Goal: Task Accomplishment & Management: Complete application form

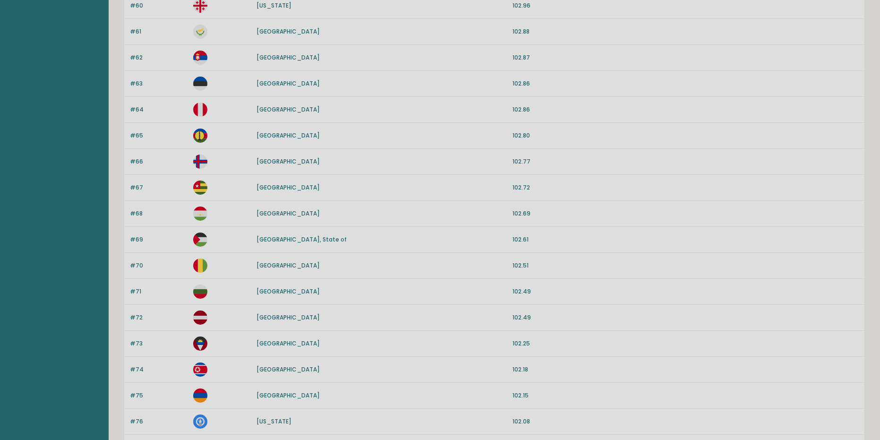
scroll to position [787, 0]
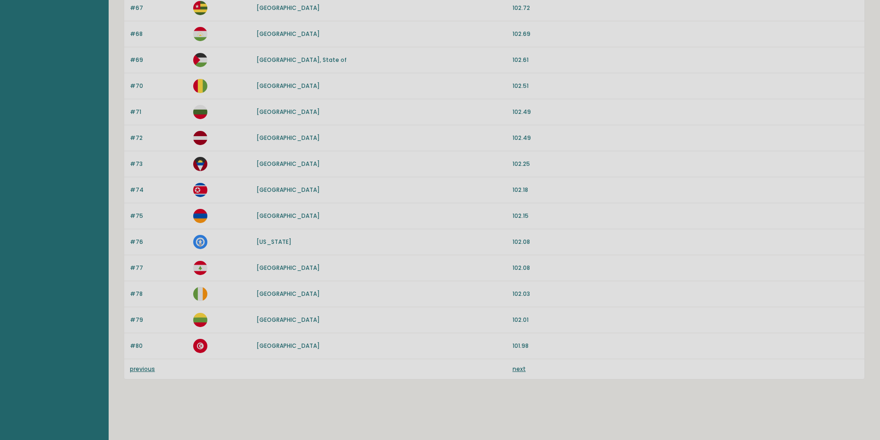
click at [131, 368] on div "previous next" at bounding box center [494, 369] width 740 height 20
click at [131, 368] on link "previous" at bounding box center [142, 369] width 25 height 8
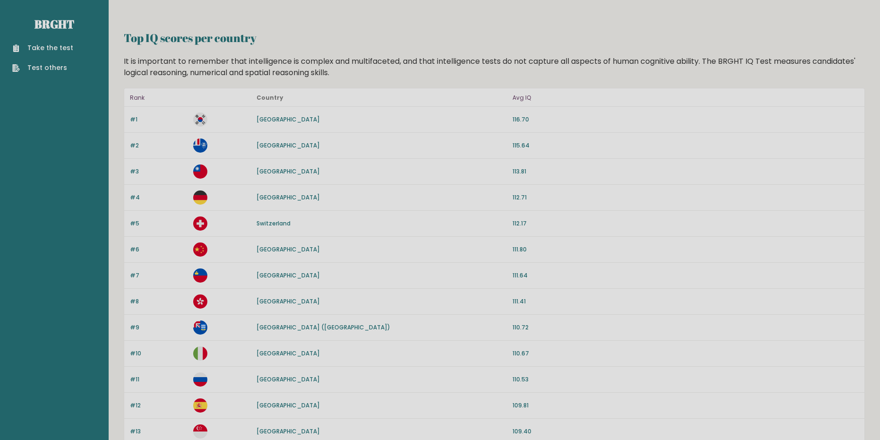
click at [56, 47] on link "Take the test" at bounding box center [42, 48] width 61 height 10
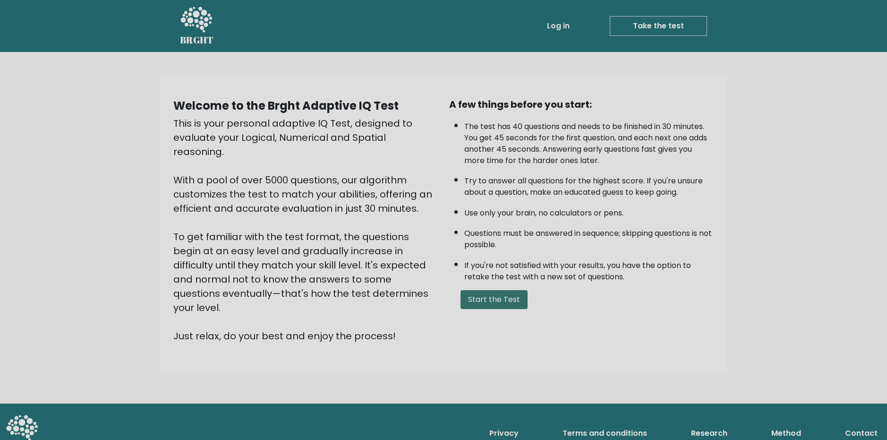
click at [487, 303] on button "Start the Test" at bounding box center [494, 299] width 67 height 19
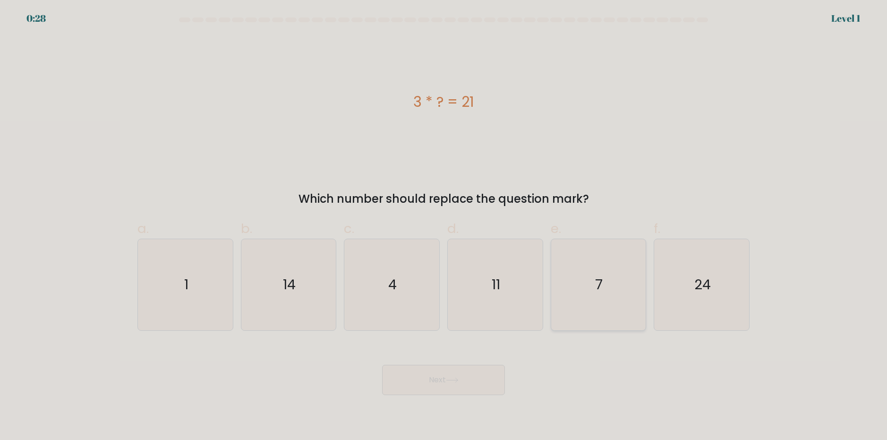
click at [588, 264] on icon "7" at bounding box center [598, 284] width 91 height 91
click at [444, 226] on input "e. 7" at bounding box center [444, 223] width 0 height 6
radio input "true"
click at [484, 379] on button "Next" at bounding box center [443, 380] width 123 height 30
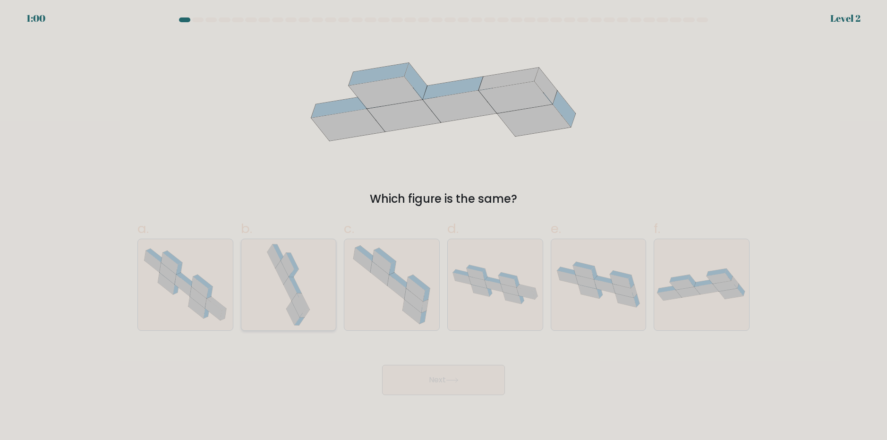
click at [322, 293] on div at bounding box center [289, 285] width 96 height 92
click at [444, 226] on input "b." at bounding box center [444, 223] width 0 height 6
radio input "true"
click at [449, 381] on icon at bounding box center [452, 379] width 13 height 5
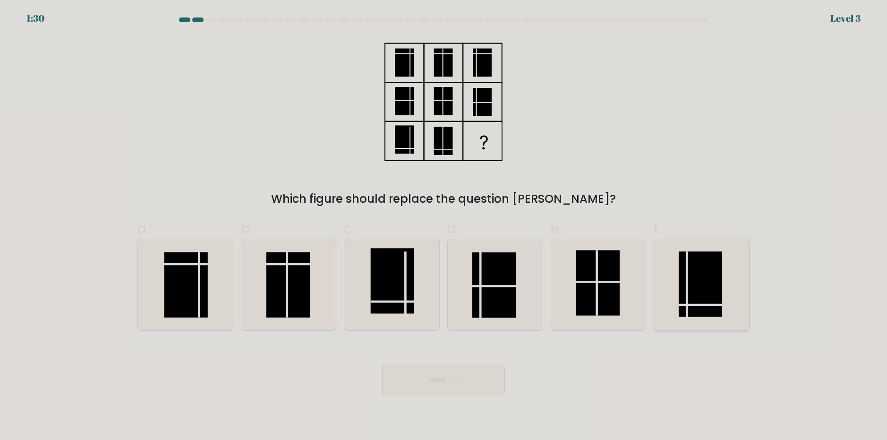
click at [711, 302] on rect at bounding box center [700, 283] width 43 height 65
click at [444, 226] on input "f." at bounding box center [444, 223] width 0 height 6
radio input "true"
click at [468, 388] on button "Next" at bounding box center [443, 380] width 123 height 30
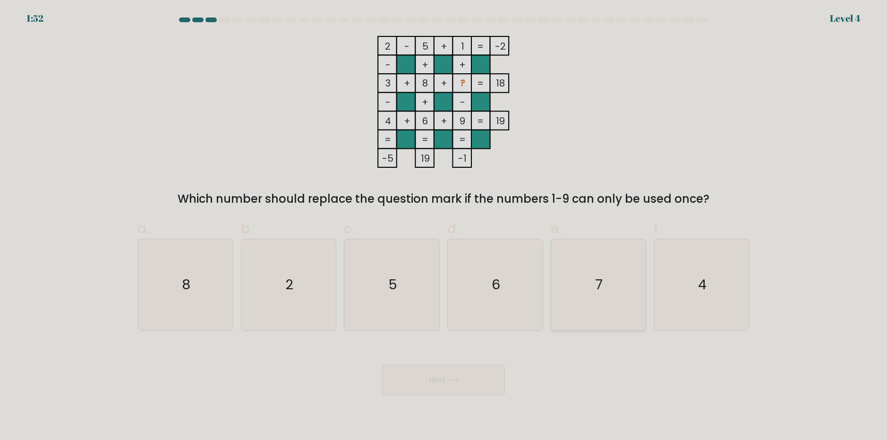
click at [625, 274] on icon "7" at bounding box center [598, 284] width 91 height 91
click at [444, 226] on input "e. 7" at bounding box center [444, 223] width 0 height 6
radio input "true"
click at [479, 377] on button "Next" at bounding box center [443, 380] width 123 height 30
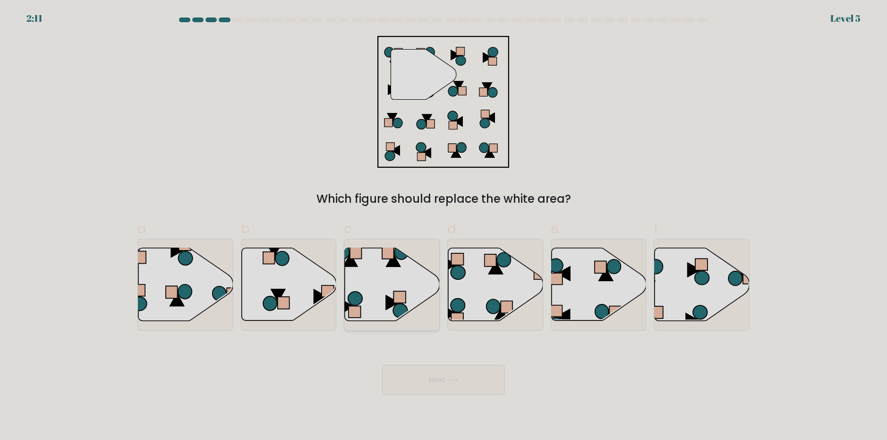
click at [390, 312] on icon at bounding box center [392, 284] width 95 height 73
click at [444, 226] on input "c." at bounding box center [444, 223] width 0 height 6
radio input "true"
click at [444, 391] on button "Next" at bounding box center [443, 380] width 123 height 30
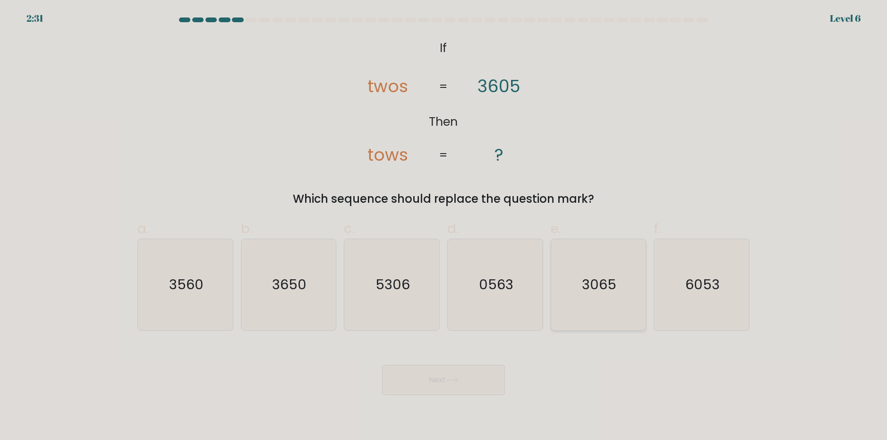
click at [587, 315] on icon "3065" at bounding box center [598, 284] width 91 height 91
click at [444, 226] on input "e. 3065" at bounding box center [444, 223] width 0 height 6
radio input "true"
click at [450, 381] on icon at bounding box center [452, 379] width 13 height 5
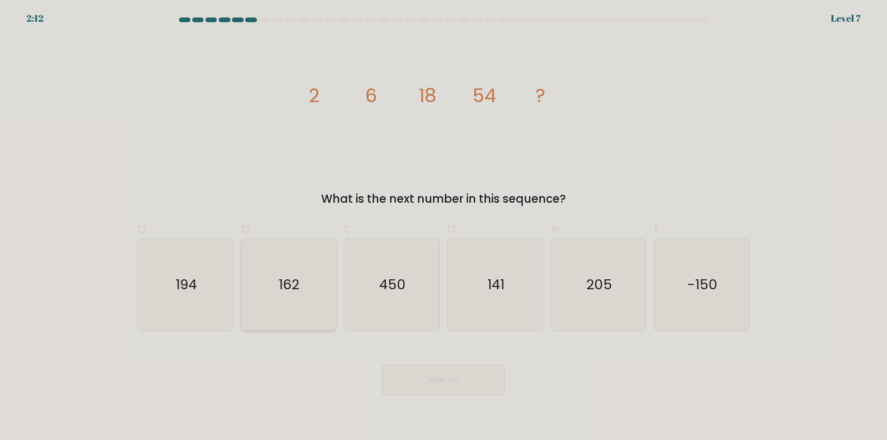
click at [314, 276] on icon "162" at bounding box center [288, 284] width 91 height 91
click at [444, 226] on input "b. 162" at bounding box center [444, 223] width 0 height 6
radio input "true"
click at [444, 386] on button "Next" at bounding box center [443, 380] width 123 height 30
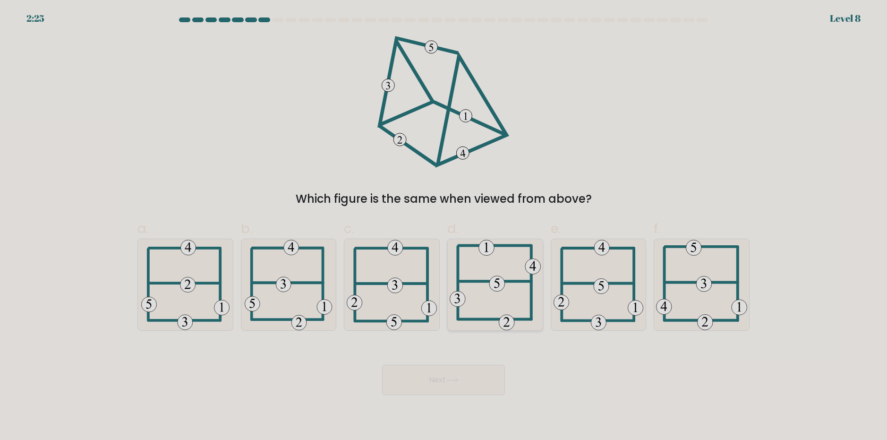
click at [501, 270] on icon at bounding box center [495, 284] width 91 height 91
click at [444, 226] on input "d." at bounding box center [444, 223] width 0 height 6
radio input "true"
click at [466, 383] on button "Next" at bounding box center [443, 380] width 123 height 30
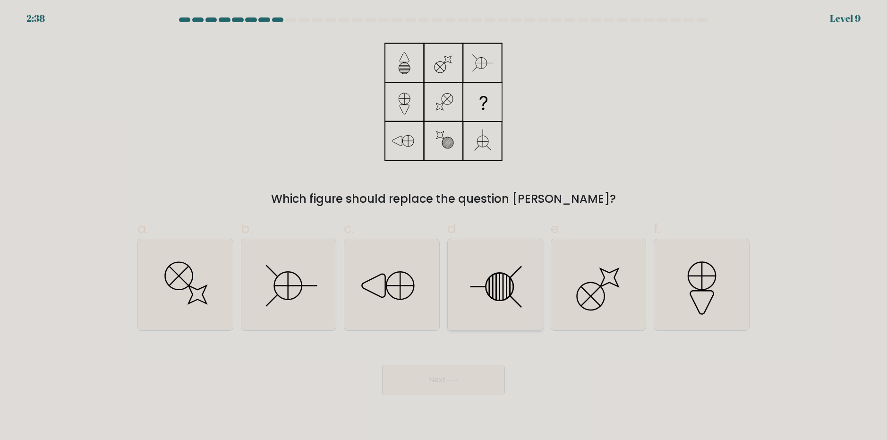
click at [494, 303] on icon at bounding box center [495, 284] width 91 height 91
click at [444, 226] on input "d." at bounding box center [444, 223] width 0 height 6
radio input "true"
click at [453, 380] on icon at bounding box center [452, 379] width 13 height 5
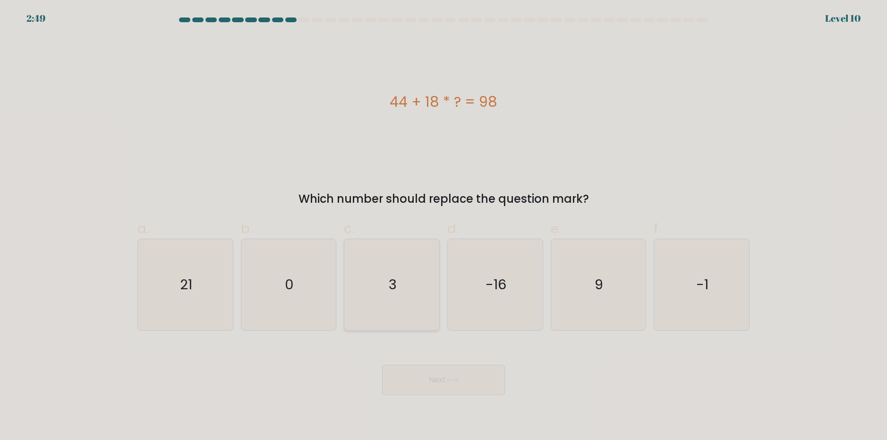
click at [395, 302] on icon "3" at bounding box center [391, 284] width 91 height 91
click at [444, 226] on input "c. 3" at bounding box center [444, 223] width 0 height 6
radio input "true"
click at [426, 379] on button "Next" at bounding box center [443, 380] width 123 height 30
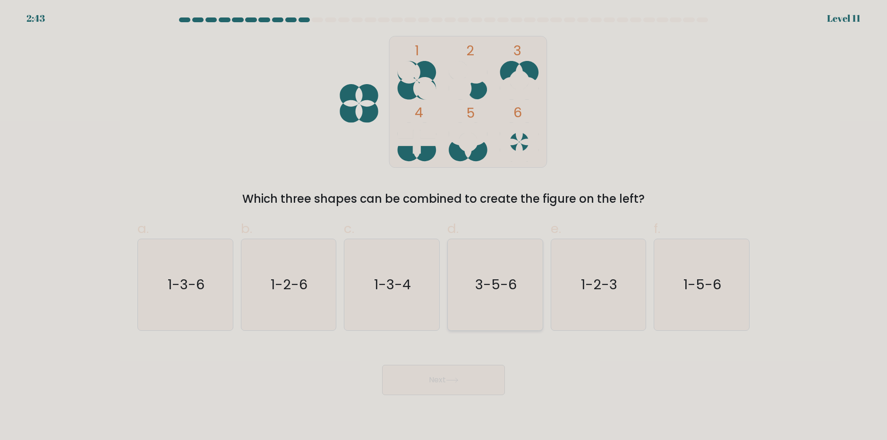
click at [500, 301] on icon "3-5-6" at bounding box center [495, 284] width 91 height 91
click at [444, 226] on input "d. 3-5-6" at bounding box center [444, 223] width 0 height 6
radio input "true"
click at [437, 377] on button "Next" at bounding box center [443, 380] width 123 height 30
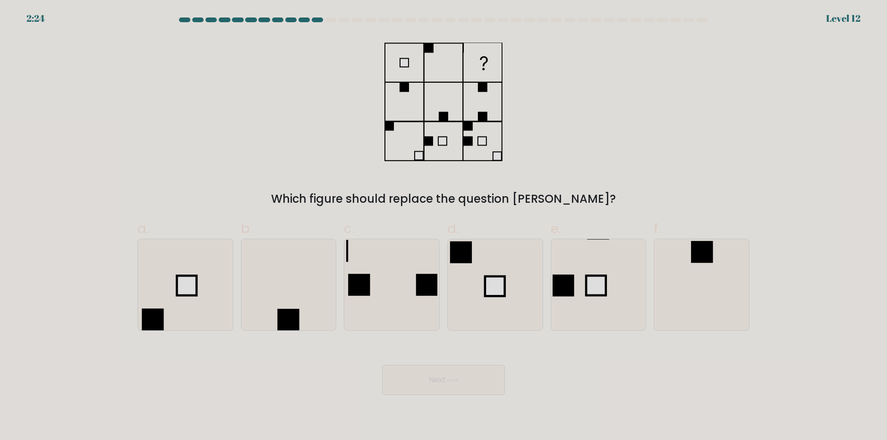
drag, startPoint x: 424, startPoint y: 148, endPoint x: 620, endPoint y: 154, distance: 196.6
drag, startPoint x: 620, startPoint y: 154, endPoint x: 590, endPoint y: 126, distance: 41.4
click at [590, 126] on div "Which figure should replace the question mark?" at bounding box center [444, 121] width 624 height 171
click at [499, 294] on rect at bounding box center [495, 286] width 20 height 20
click at [444, 226] on input "d." at bounding box center [444, 223] width 0 height 6
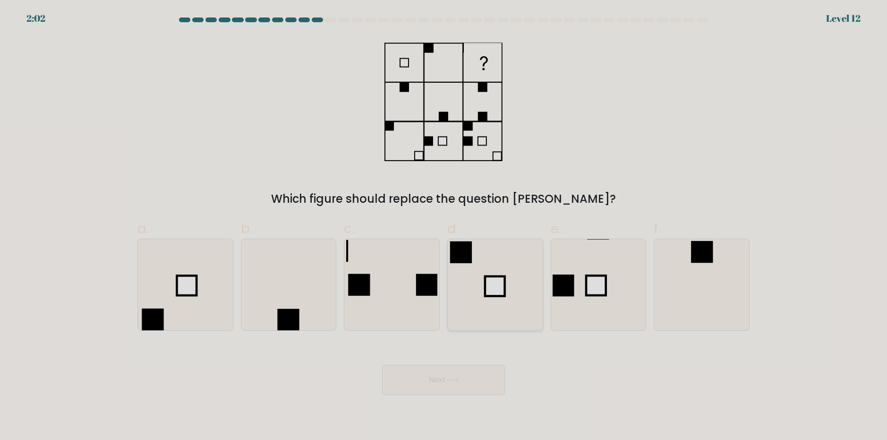
radio input "true"
click at [445, 383] on button "Next" at bounding box center [443, 380] width 123 height 30
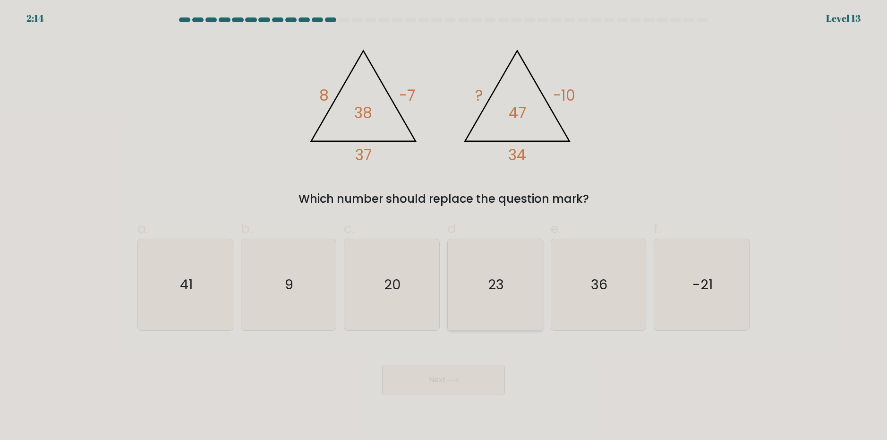
drag, startPoint x: 496, startPoint y: 292, endPoint x: 462, endPoint y: 342, distance: 59.5
click at [494, 294] on icon "23" at bounding box center [495, 284] width 91 height 91
click at [444, 226] on input "d. 23" at bounding box center [444, 223] width 0 height 6
radio input "true"
click at [444, 388] on button "Next" at bounding box center [443, 380] width 123 height 30
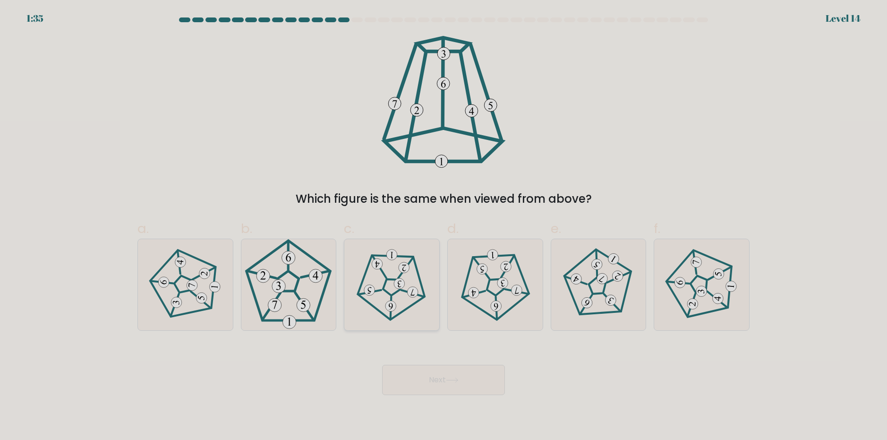
click at [409, 301] on icon at bounding box center [391, 284] width 73 height 73
click at [444, 226] on input "c." at bounding box center [444, 223] width 0 height 6
radio input "true"
click at [423, 380] on button "Next" at bounding box center [443, 380] width 123 height 30
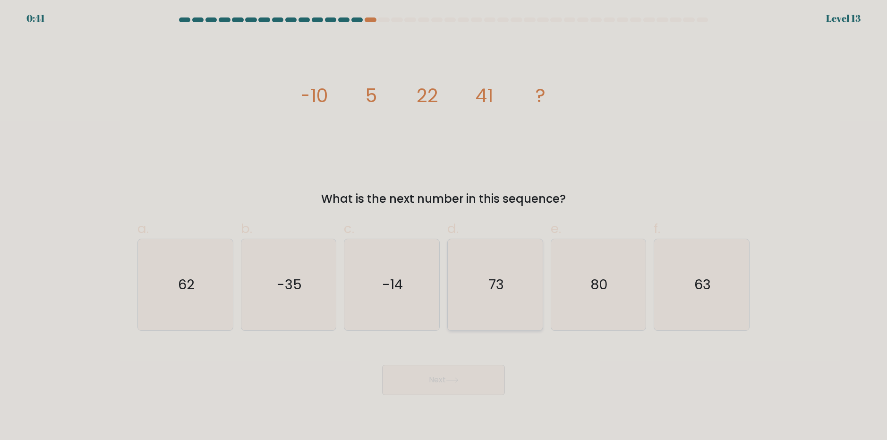
click at [464, 269] on icon "73" at bounding box center [495, 284] width 91 height 91
click at [444, 226] on input "d. 73" at bounding box center [444, 223] width 0 height 6
radio input "true"
click at [470, 385] on button "Next" at bounding box center [443, 380] width 123 height 30
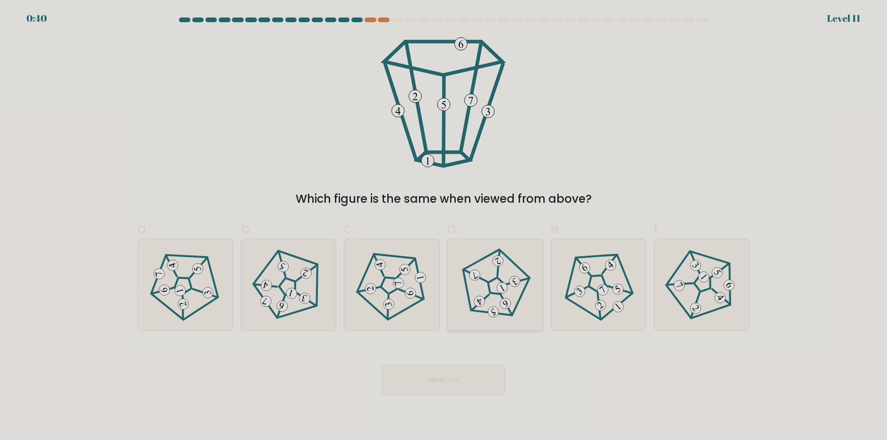
click at [494, 316] on 675 at bounding box center [493, 312] width 15 height 15
click at [444, 226] on input "d." at bounding box center [444, 223] width 0 height 6
radio input "true"
click at [458, 390] on button "Next" at bounding box center [443, 380] width 123 height 30
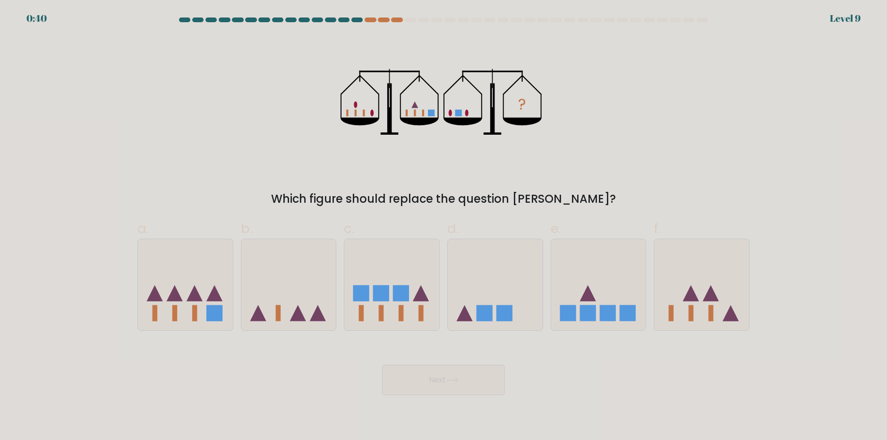
click at [489, 311] on icon at bounding box center [495, 284] width 95 height 78
click at [444, 226] on input "d." at bounding box center [444, 223] width 0 height 6
radio input "true"
drag, startPoint x: 443, startPoint y: 407, endPoint x: 447, endPoint y: 383, distance: 24.5
click at [443, 405] on body "2:08 Level 9" at bounding box center [443, 220] width 887 height 440
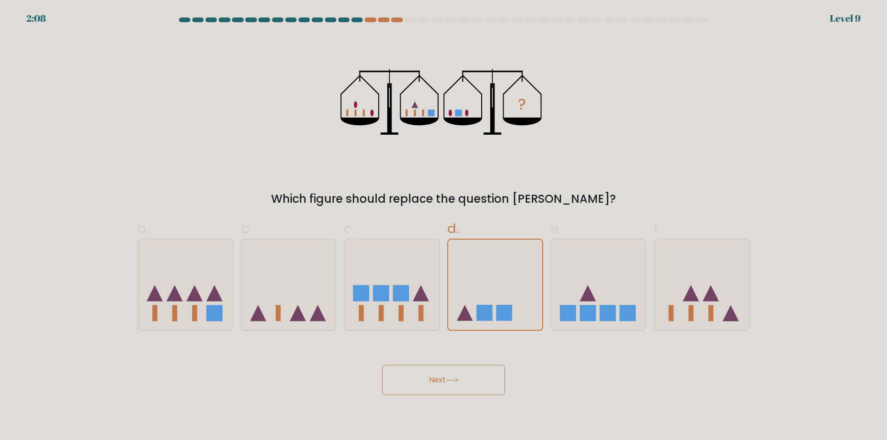
click at [450, 375] on button "Next" at bounding box center [443, 380] width 123 height 30
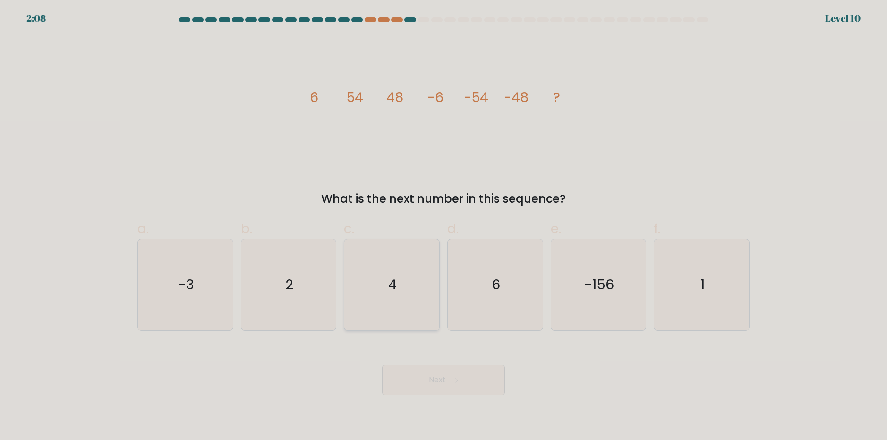
drag, startPoint x: 417, startPoint y: 291, endPoint x: 406, endPoint y: 317, distance: 28.4
click at [414, 295] on icon "4" at bounding box center [391, 284] width 91 height 91
click at [444, 226] on input "c. 4" at bounding box center [444, 223] width 0 height 6
radio input "true"
click at [399, 371] on button "Next" at bounding box center [443, 380] width 123 height 30
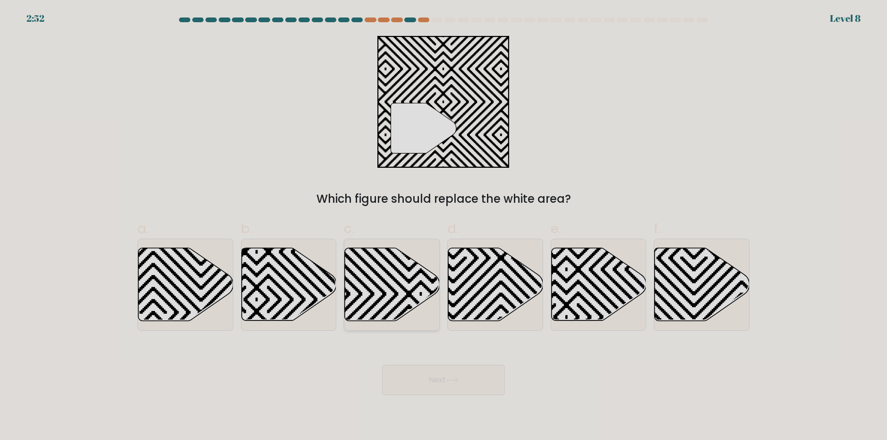
click at [390, 293] on icon at bounding box center [392, 284] width 95 height 73
click at [444, 226] on input "c." at bounding box center [444, 223] width 0 height 6
radio input "true"
click at [421, 399] on body "3:36 Level 8" at bounding box center [443, 220] width 887 height 440
click at [444, 389] on button "Next" at bounding box center [443, 380] width 123 height 30
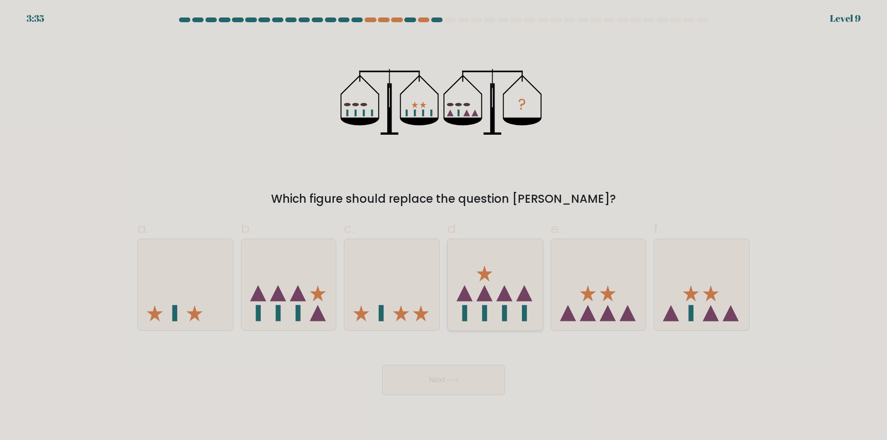
click at [468, 293] on icon at bounding box center [464, 293] width 16 height 16
click at [444, 226] on input "d." at bounding box center [444, 223] width 0 height 6
radio input "true"
click at [460, 362] on div "Next" at bounding box center [444, 368] width 624 height 53
drag, startPoint x: 450, startPoint y: 388, endPoint x: 453, endPoint y: 384, distance: 5.7
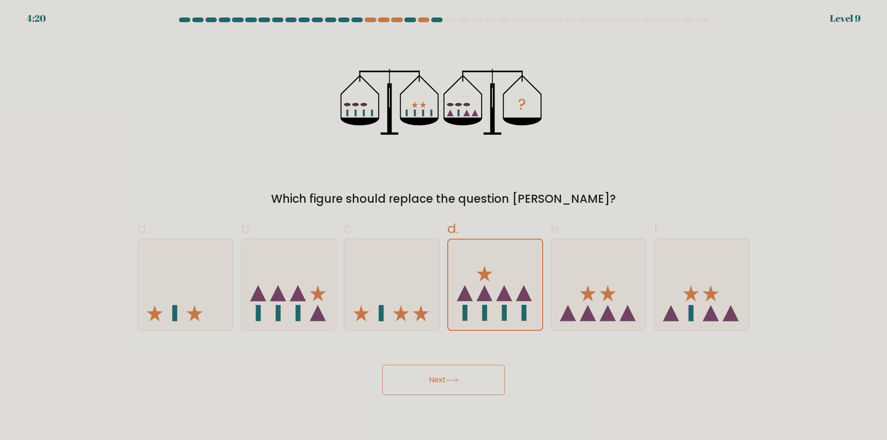
click at [450, 388] on button "Next" at bounding box center [443, 380] width 123 height 30
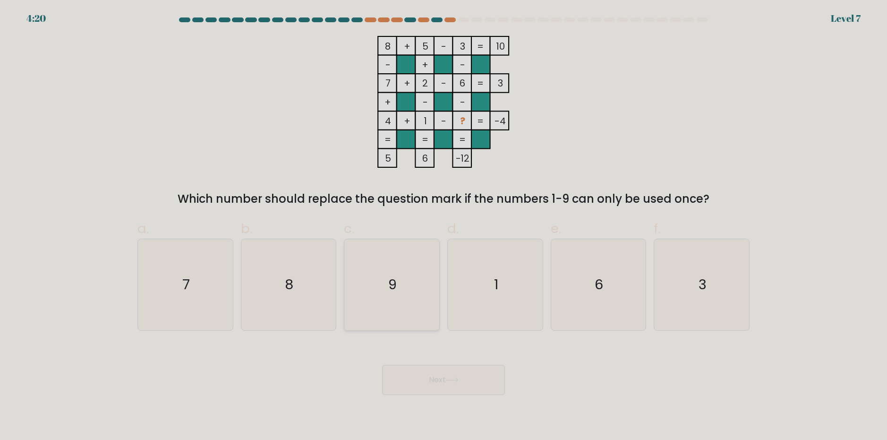
click at [427, 287] on icon "9" at bounding box center [391, 284] width 91 height 91
click at [444, 226] on input "c. 9" at bounding box center [444, 223] width 0 height 6
radio input "true"
click at [413, 358] on div "Next" at bounding box center [444, 368] width 624 height 53
click at [420, 374] on button "Next" at bounding box center [443, 380] width 123 height 30
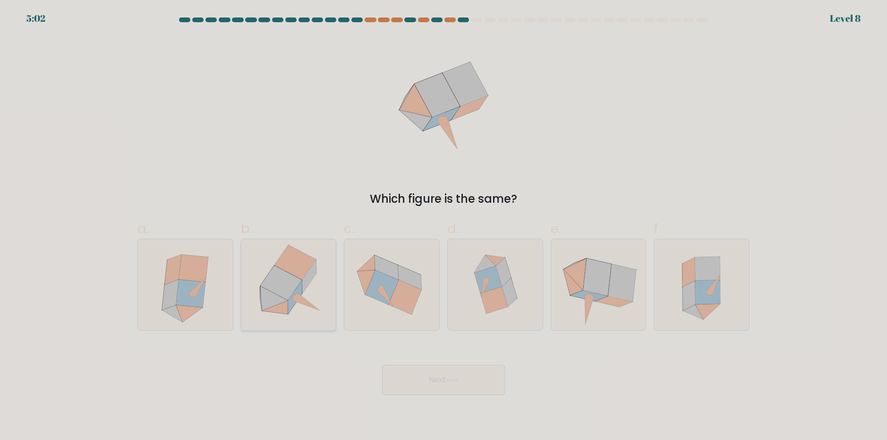
click at [301, 271] on icon at bounding box center [296, 262] width 42 height 34
click at [444, 226] on input "b." at bounding box center [444, 223] width 0 height 6
radio input "true"
click at [406, 377] on button "Next" at bounding box center [443, 380] width 123 height 30
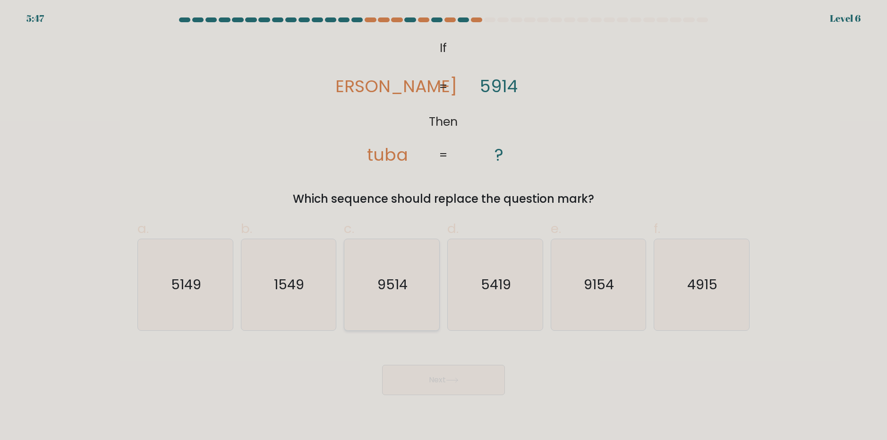
click at [408, 304] on icon "9514" at bounding box center [391, 284] width 91 height 91
click at [444, 226] on input "c. 9514" at bounding box center [444, 223] width 0 height 6
radio input "true"
click at [466, 388] on button "Next" at bounding box center [443, 380] width 123 height 30
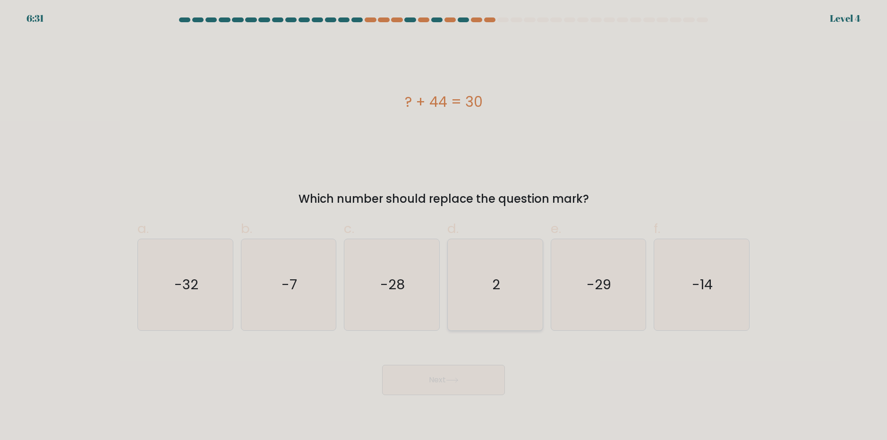
click at [490, 289] on icon "2" at bounding box center [495, 284] width 91 height 91
click at [444, 226] on input "d. 2" at bounding box center [444, 223] width 0 height 6
radio input "true"
click at [487, 373] on button "Next" at bounding box center [443, 380] width 123 height 30
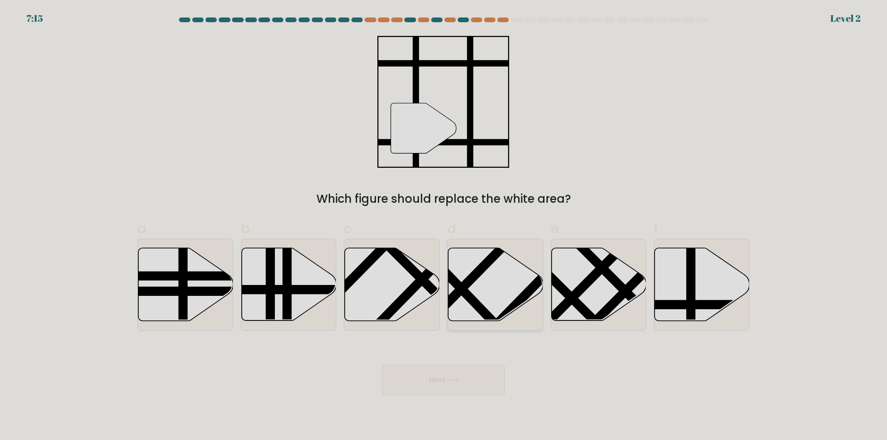
click at [543, 285] on div at bounding box center [495, 285] width 96 height 92
click at [444, 226] on input "d." at bounding box center [444, 223] width 0 height 6
radio input "true"
click at [470, 374] on button "Next" at bounding box center [443, 380] width 123 height 30
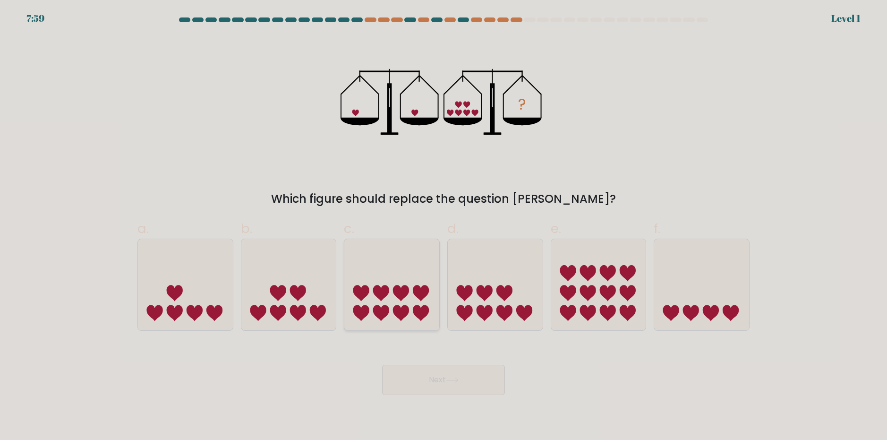
click at [353, 264] on icon at bounding box center [391, 284] width 95 height 78
click at [444, 226] on input "c." at bounding box center [444, 223] width 0 height 6
radio input "true"
click at [430, 380] on button "Next" at bounding box center [443, 380] width 123 height 30
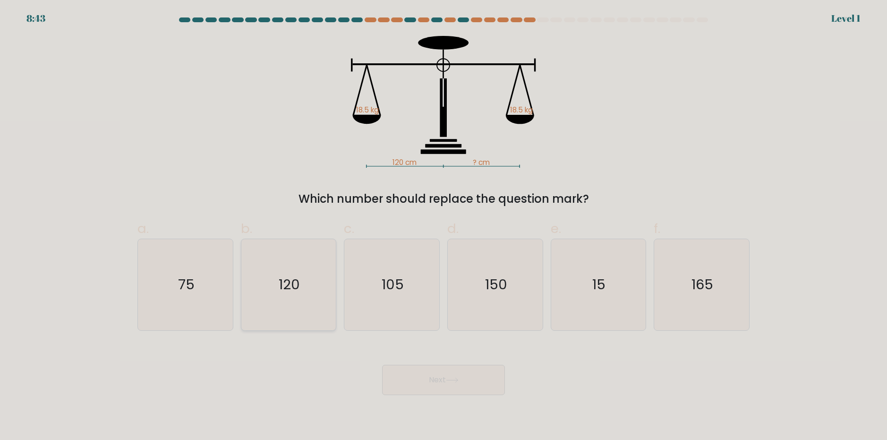
click at [332, 283] on icon "120" at bounding box center [288, 284] width 91 height 91
click at [444, 226] on input "b. 120" at bounding box center [444, 223] width 0 height 6
radio input "true"
click at [398, 365] on button "Next" at bounding box center [443, 380] width 123 height 30
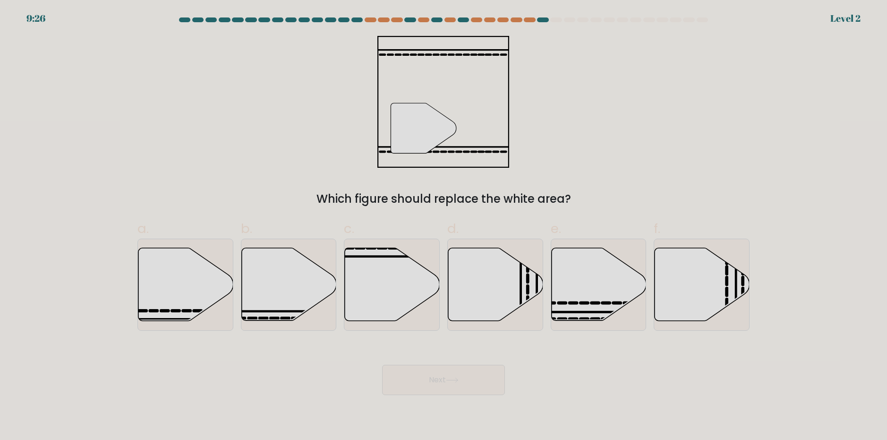
click at [414, 384] on button "Next" at bounding box center [443, 380] width 123 height 30
click at [408, 292] on icon at bounding box center [392, 284] width 95 height 73
click at [444, 226] on input "c." at bounding box center [444, 223] width 0 height 6
radio input "true"
click at [461, 397] on body "10:10 Level 2" at bounding box center [443, 220] width 887 height 440
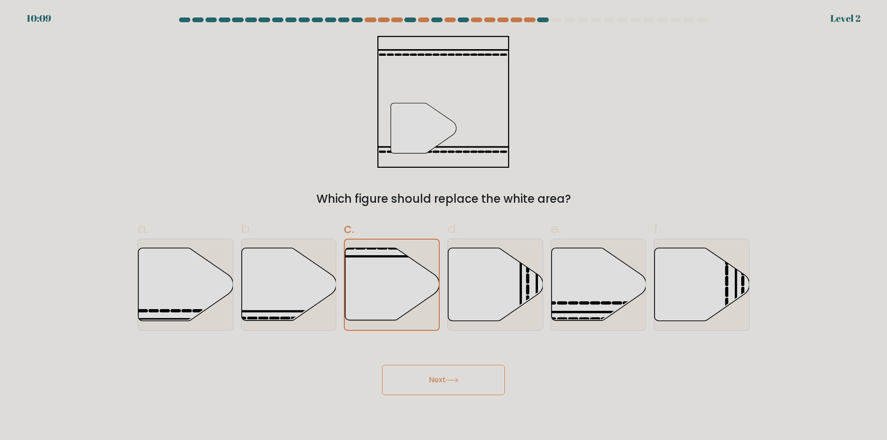
click at [460, 387] on button "Next" at bounding box center [443, 380] width 123 height 30
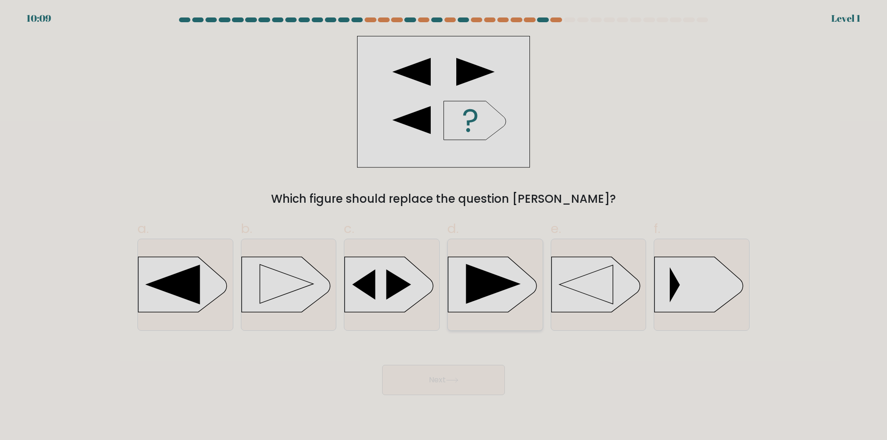
click at [466, 300] on rect at bounding box center [448, 258] width 247 height 188
click at [444, 226] on input "d." at bounding box center [444, 223] width 0 height 6
radio input "true"
click at [458, 378] on icon at bounding box center [451, 380] width 11 height 4
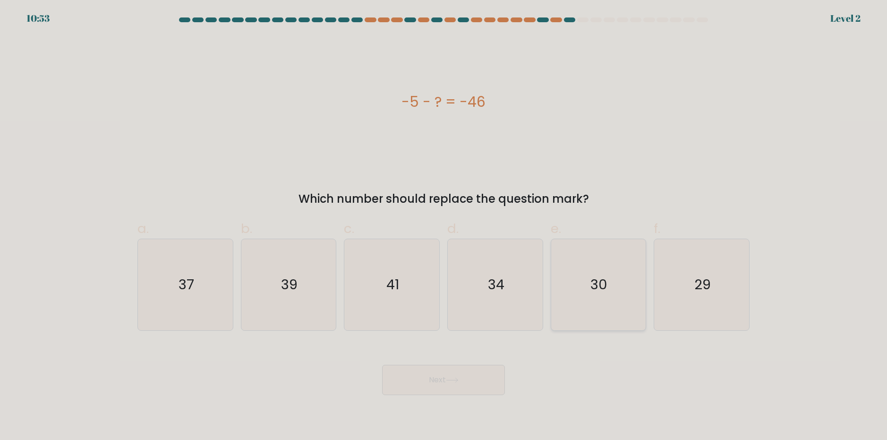
click at [575, 293] on icon "30" at bounding box center [598, 284] width 91 height 91
click at [444, 226] on input "e. 30" at bounding box center [444, 223] width 0 height 6
radio input "true"
click at [473, 354] on div "Next" at bounding box center [444, 368] width 624 height 53
click at [473, 379] on button "Next" at bounding box center [443, 380] width 123 height 30
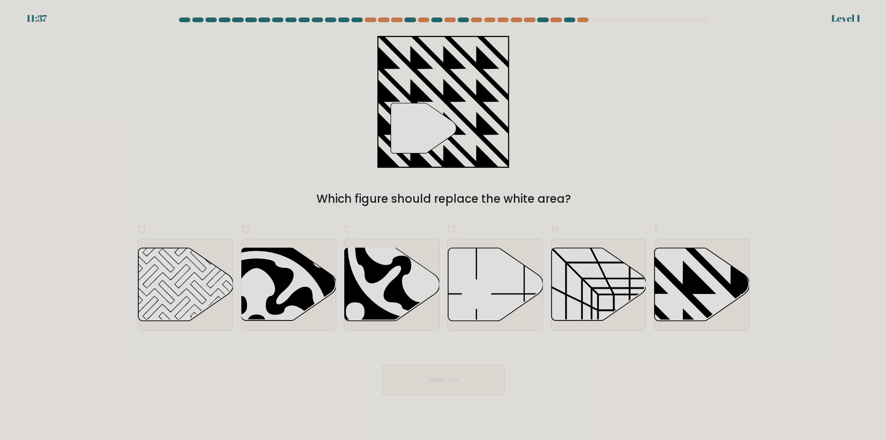
click at [482, 303] on icon at bounding box center [495, 284] width 95 height 73
click at [444, 226] on input "d." at bounding box center [444, 223] width 0 height 6
radio input "true"
click at [462, 373] on button "Next" at bounding box center [443, 380] width 123 height 30
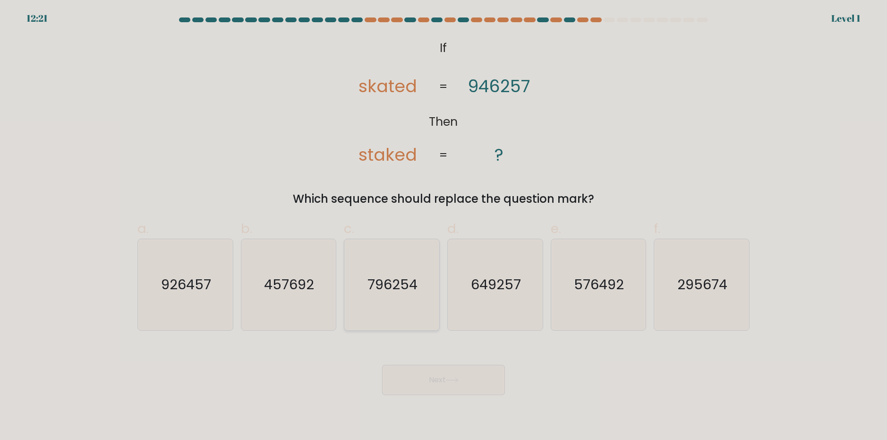
click at [419, 282] on icon "796254" at bounding box center [391, 284] width 91 height 91
click at [444, 226] on input "c. 796254" at bounding box center [444, 223] width 0 height 6
radio input "true"
click at [429, 381] on button "Next" at bounding box center [443, 380] width 123 height 30
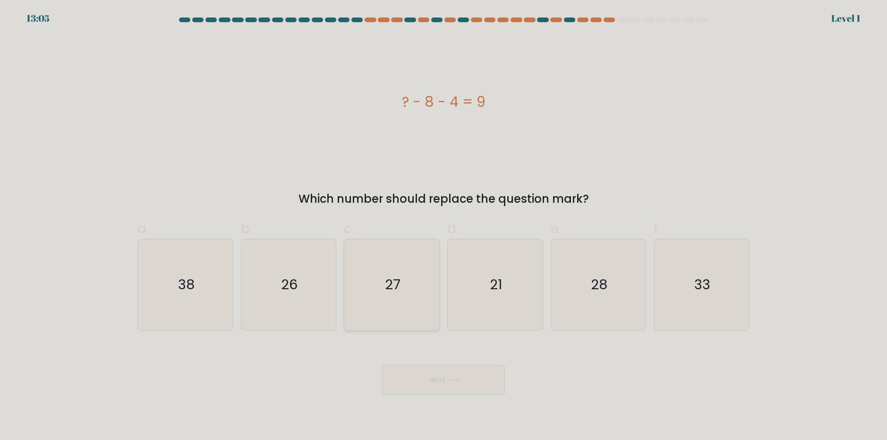
click at [400, 290] on text "27" at bounding box center [393, 284] width 16 height 19
click at [444, 226] on input "c. 27" at bounding box center [444, 223] width 0 height 6
radio input "true"
click at [433, 382] on button "Next" at bounding box center [443, 380] width 123 height 30
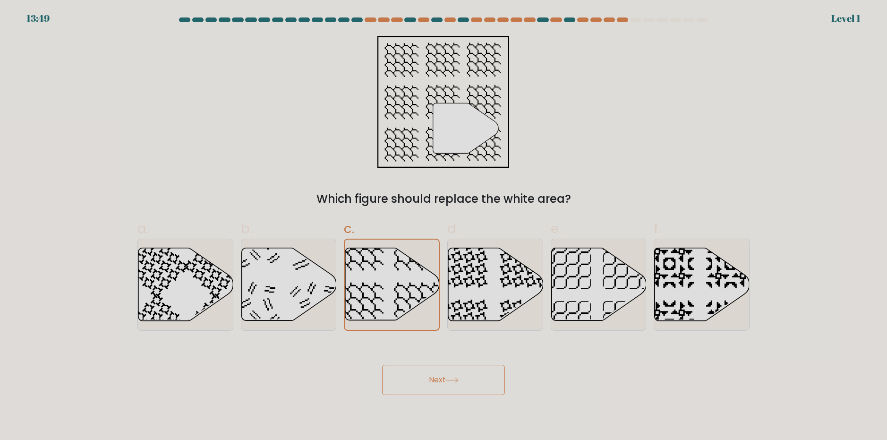
click at [426, 372] on button "Next" at bounding box center [443, 380] width 123 height 30
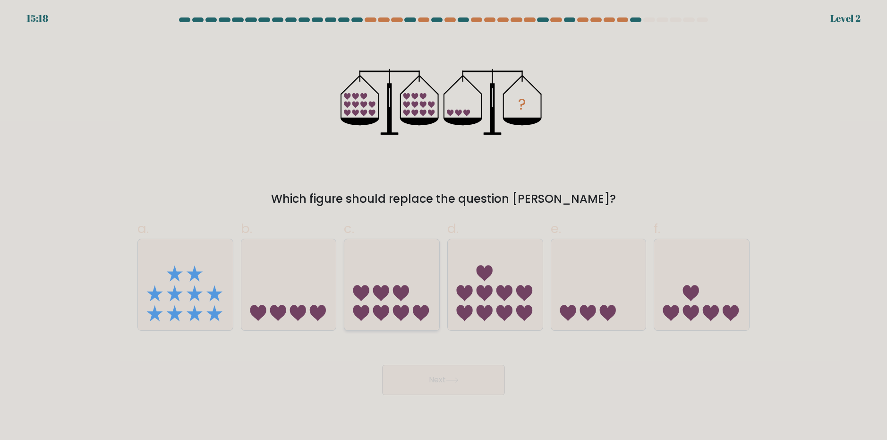
click at [407, 301] on icon at bounding box center [391, 284] width 95 height 78
click at [444, 226] on input "c." at bounding box center [444, 223] width 0 height 6
radio input "true"
click at [427, 376] on button "Next" at bounding box center [443, 380] width 123 height 30
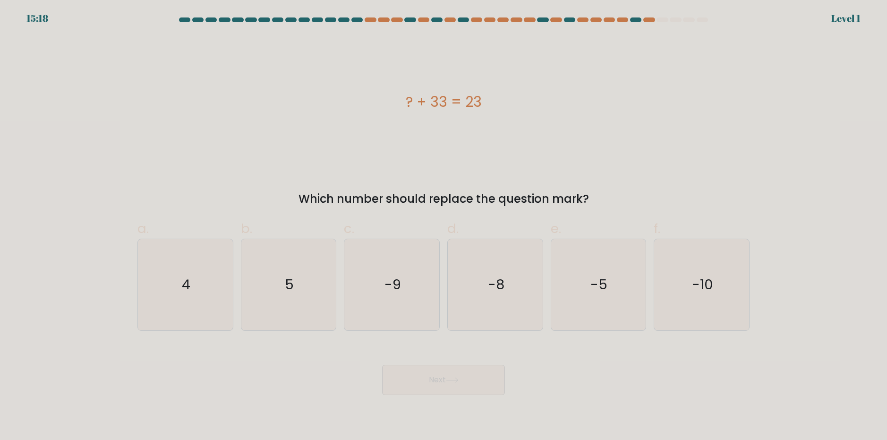
click at [410, 298] on icon "-9" at bounding box center [391, 284] width 91 height 91
click at [444, 226] on input "c. -9" at bounding box center [444, 223] width 0 height 6
radio input "true"
click at [440, 374] on button "Next" at bounding box center [443, 380] width 123 height 30
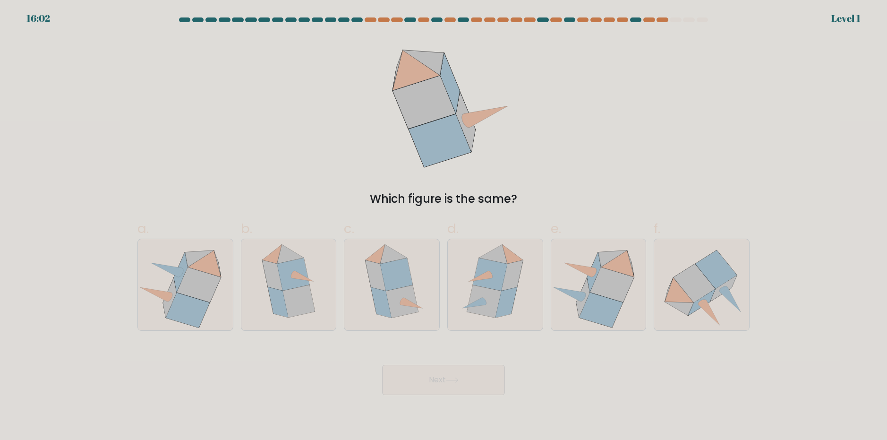
click at [417, 295] on icon at bounding box center [392, 284] width 74 height 91
click at [444, 226] on input "c." at bounding box center [444, 223] width 0 height 6
radio input "true"
drag, startPoint x: 438, startPoint y: 388, endPoint x: 435, endPoint y: 358, distance: 29.9
click at [438, 387] on button "Next" at bounding box center [443, 380] width 123 height 30
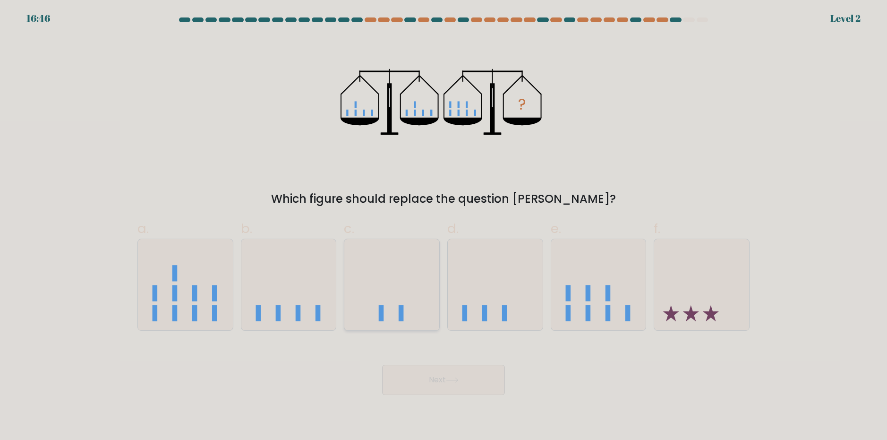
click at [413, 295] on icon at bounding box center [391, 284] width 95 height 78
click at [444, 226] on input "c." at bounding box center [444, 223] width 0 height 6
radio input "true"
drag, startPoint x: 439, startPoint y: 369, endPoint x: 439, endPoint y: 361, distance: 8.5
click at [439, 368] on button "Next" at bounding box center [443, 380] width 123 height 30
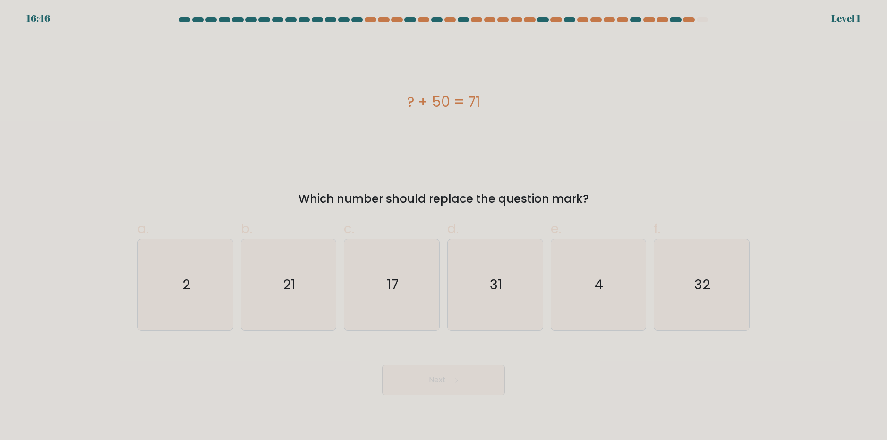
click at [419, 302] on icon "17" at bounding box center [391, 284] width 91 height 91
click at [444, 226] on input "c. 17" at bounding box center [444, 223] width 0 height 6
radio input "true"
click at [451, 389] on button "Next" at bounding box center [443, 380] width 123 height 30
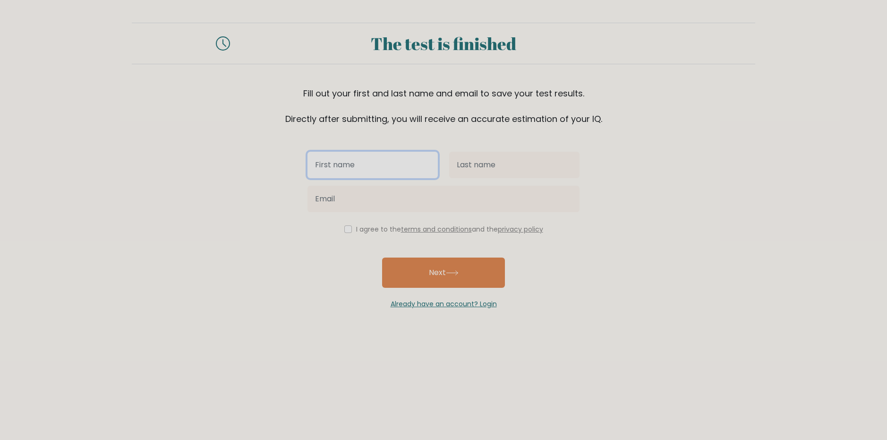
click at [383, 167] on input "text" at bounding box center [373, 165] width 130 height 26
type input "ugugh"
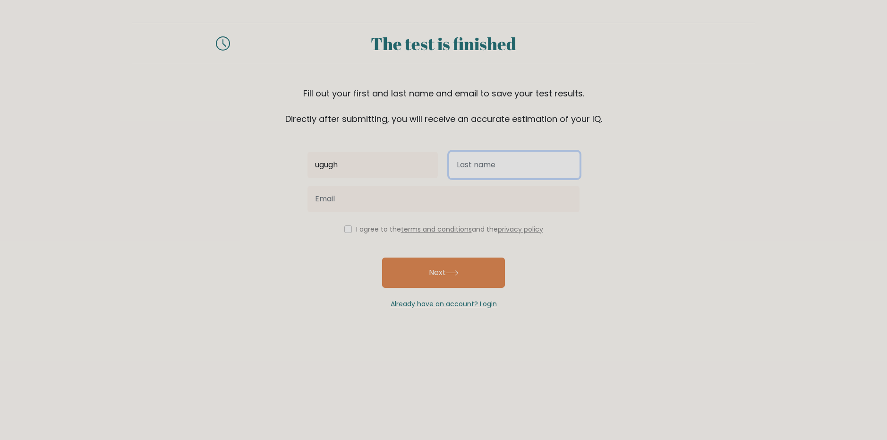
click at [489, 166] on input "text" at bounding box center [514, 165] width 130 height 26
type input "hvjvhhv"
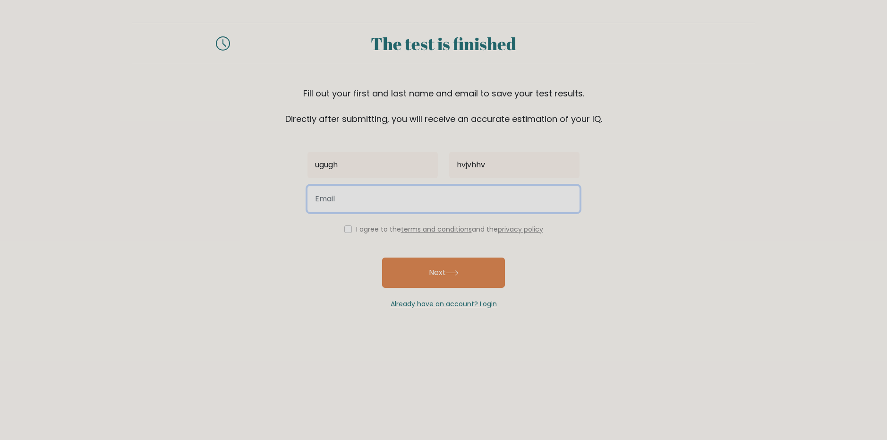
click at [411, 188] on input "email" at bounding box center [444, 199] width 272 height 26
drag, startPoint x: 343, startPoint y: 197, endPoint x: 256, endPoint y: 196, distance: 87.9
click at [256, 196] on form "The test is finished Fill out your first and last name and email to save your t…" at bounding box center [443, 166] width 887 height 286
click at [317, 197] on input "v fghxcgchff@gmail.com" at bounding box center [444, 199] width 272 height 26
click at [321, 197] on input "v fghxcgchff@gmail.com" at bounding box center [444, 199] width 272 height 26
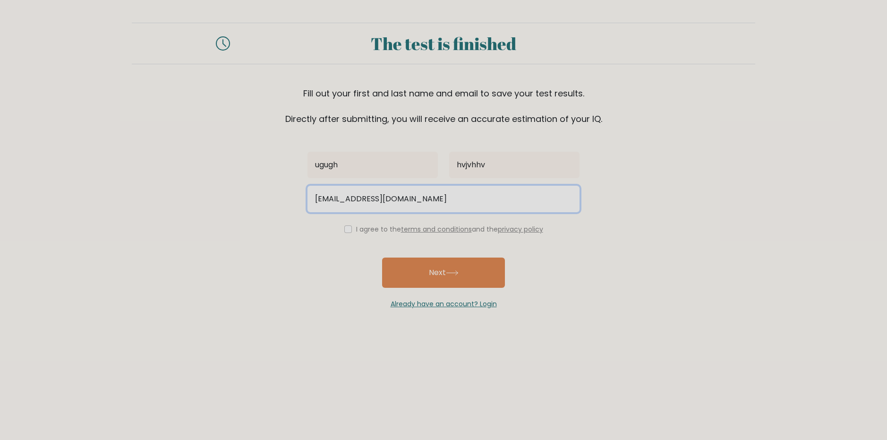
type input "vfghxcgchff@gmail.com"
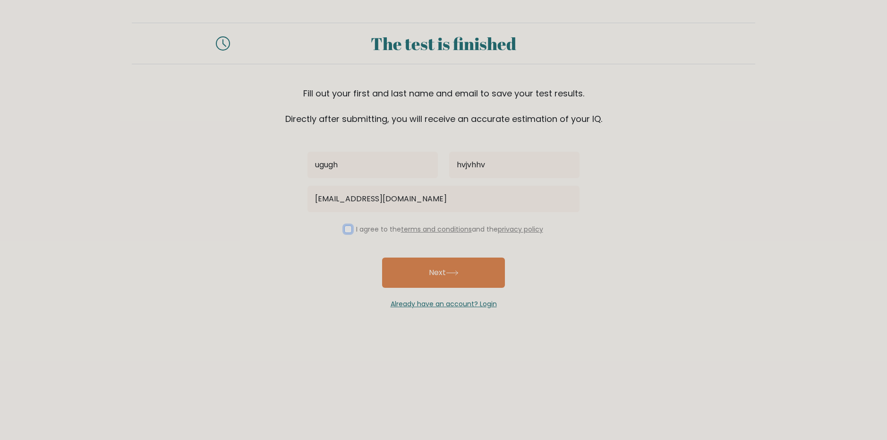
click at [347, 228] on input "checkbox" at bounding box center [348, 229] width 8 height 8
checkbox input "true"
click at [431, 271] on button "Next" at bounding box center [443, 272] width 123 height 30
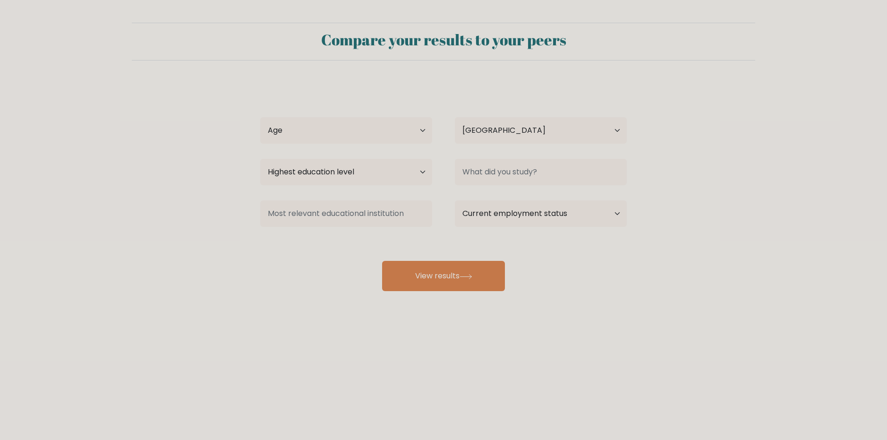
select select "PL"
click at [343, 119] on select "Age Under [DEMOGRAPHIC_DATA] [DEMOGRAPHIC_DATA] [DEMOGRAPHIC_DATA] [DEMOGRAPHIC…" at bounding box center [346, 130] width 172 height 26
select select "min_18"
click at [260, 117] on select "Age Under [DEMOGRAPHIC_DATA] [DEMOGRAPHIC_DATA] [DEMOGRAPHIC_DATA] [DEMOGRAPHIC…" at bounding box center [346, 130] width 172 height 26
click at [325, 178] on select "Highest education level No schooling Primary Lower Secondary Upper Secondary Oc…" at bounding box center [346, 172] width 172 height 26
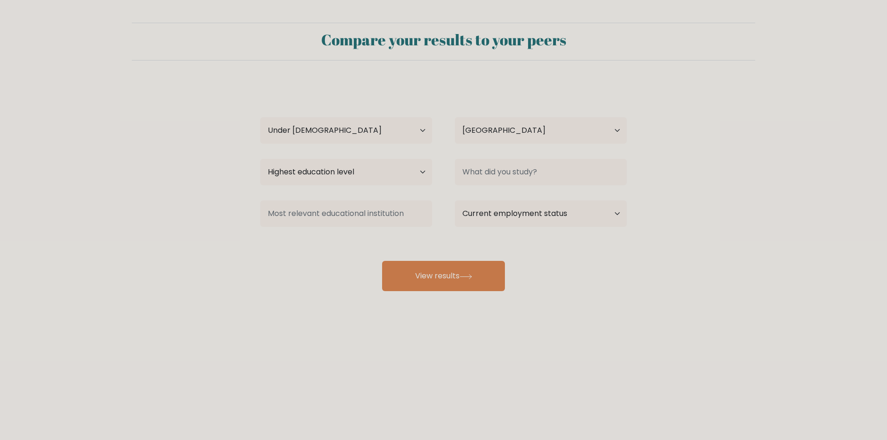
click at [337, 158] on div "Highest education level No schooling Primary Lower Secondary Upper Secondary Oc…" at bounding box center [346, 172] width 195 height 34
click at [465, 280] on button "View results" at bounding box center [443, 276] width 123 height 30
click at [398, 179] on select "Highest education level No schooling Primary Lower Secondary Upper Secondary Oc…" at bounding box center [346, 172] width 172 height 26
select select "no_schooling"
click at [260, 159] on select "Highest education level No schooling Primary Lower Secondary Upper Secondary Oc…" at bounding box center [346, 172] width 172 height 26
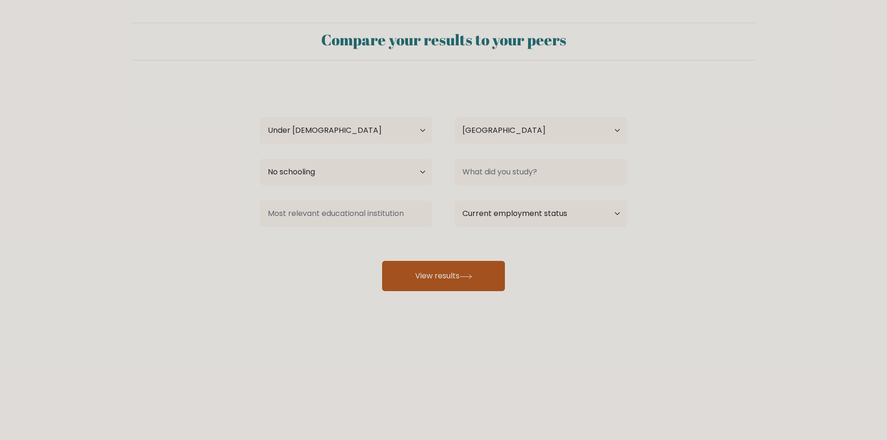
click at [418, 269] on button "View results" at bounding box center [443, 276] width 123 height 30
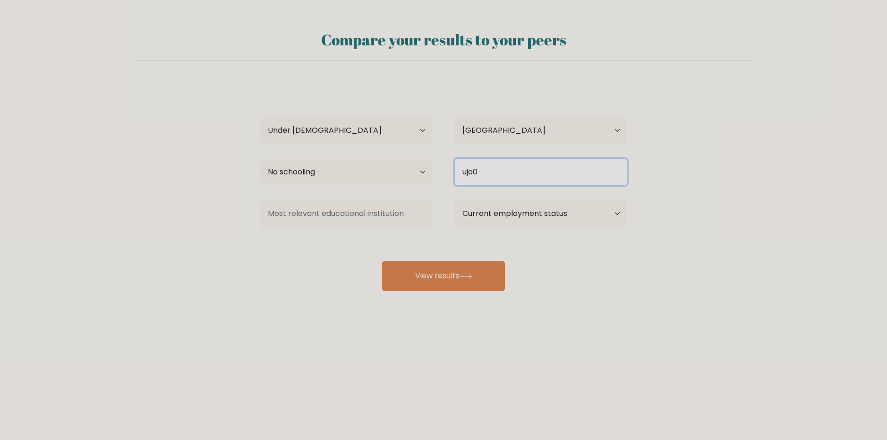
type input "ujo0"
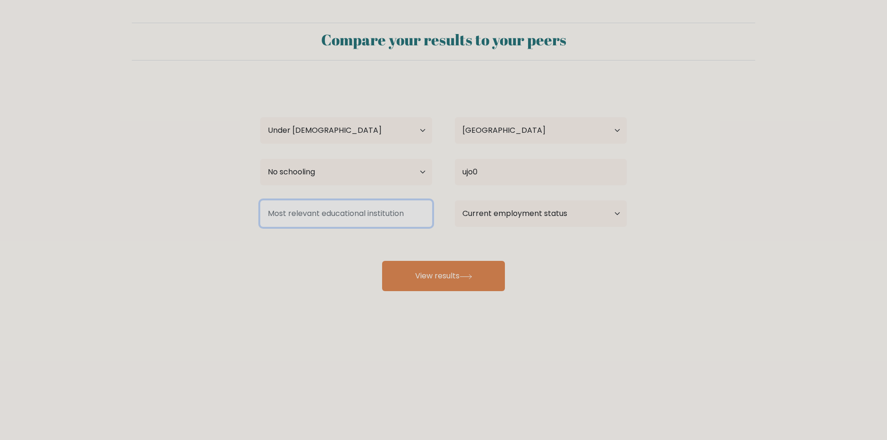
click at [303, 205] on input at bounding box center [346, 213] width 172 height 26
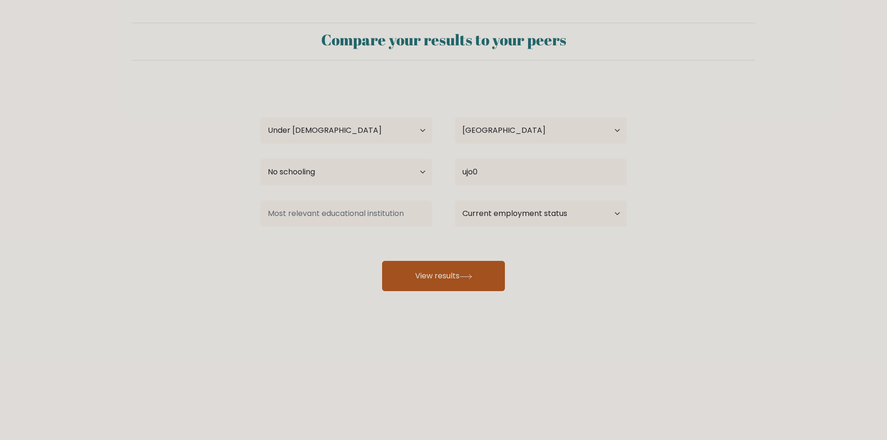
click at [472, 274] on icon at bounding box center [466, 276] width 13 height 5
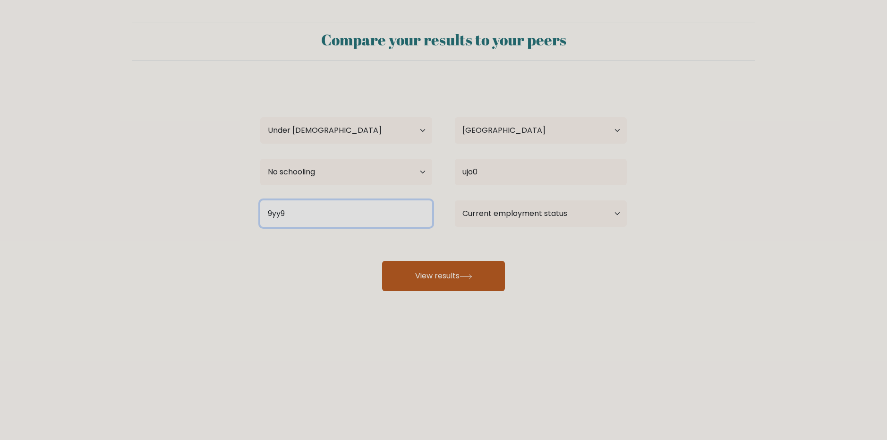
type input "9yy9"
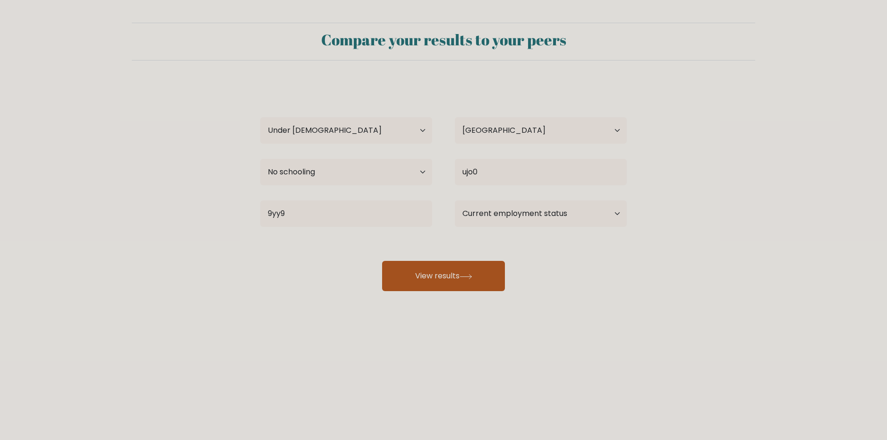
click at [472, 266] on button "View results" at bounding box center [443, 276] width 123 height 30
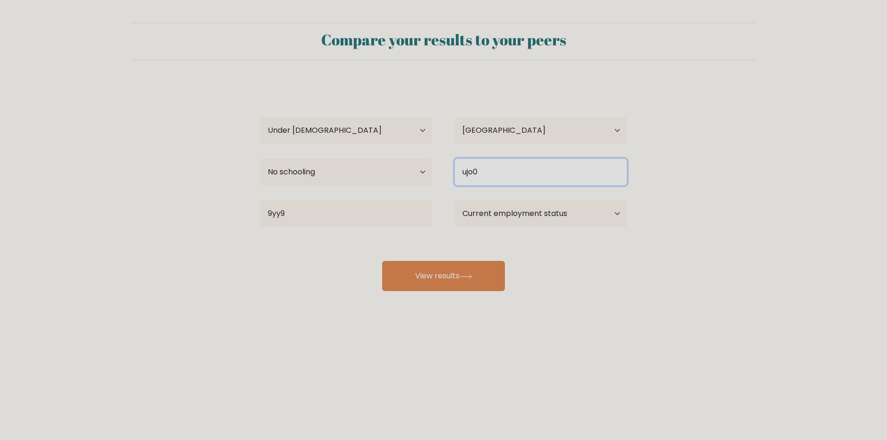
click at [517, 175] on input "ujo0" at bounding box center [541, 172] width 172 height 26
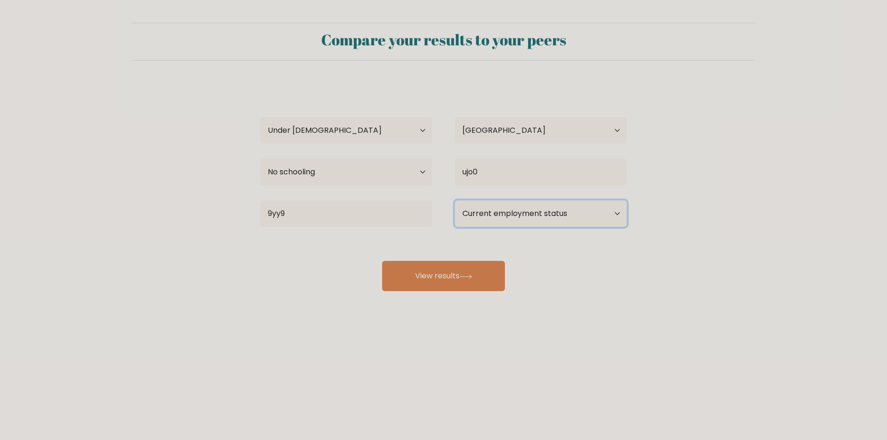
click at [495, 205] on select "Current employment status Employed Student Retired Other / prefer not to answer" at bounding box center [541, 213] width 172 height 26
select select "employed"
click at [455, 200] on select "Current employment status Employed Student Retired Other / prefer not to answer" at bounding box center [541, 213] width 172 height 26
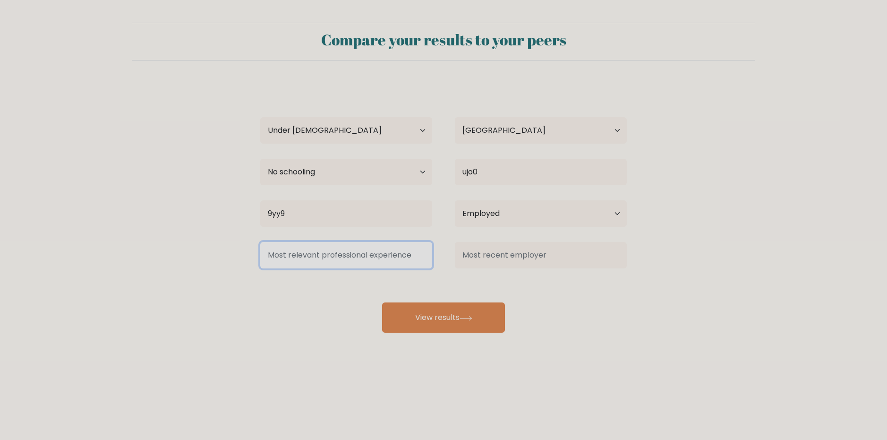
click at [376, 265] on input at bounding box center [346, 255] width 172 height 26
type input "oihhi"
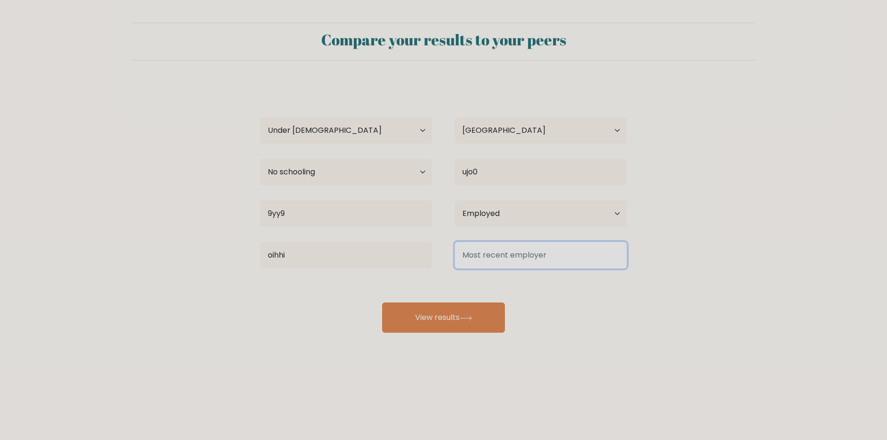
click at [514, 250] on input at bounding box center [541, 255] width 172 height 26
type input "jbbjk"
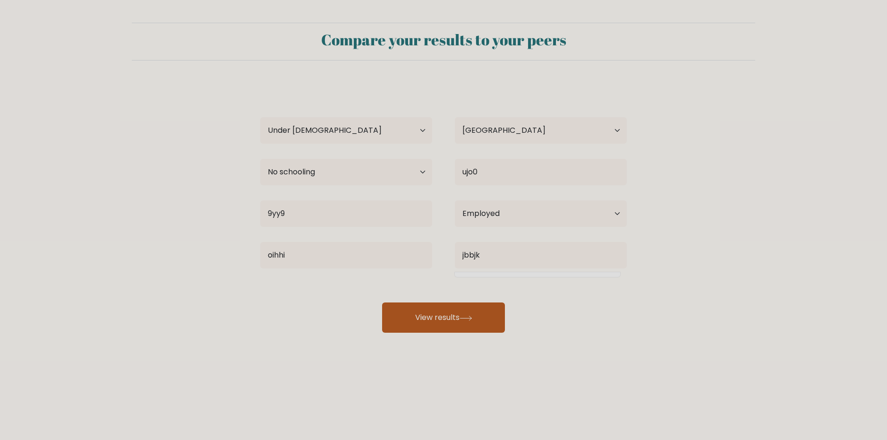
click at [403, 311] on button "View results" at bounding box center [443, 317] width 123 height 30
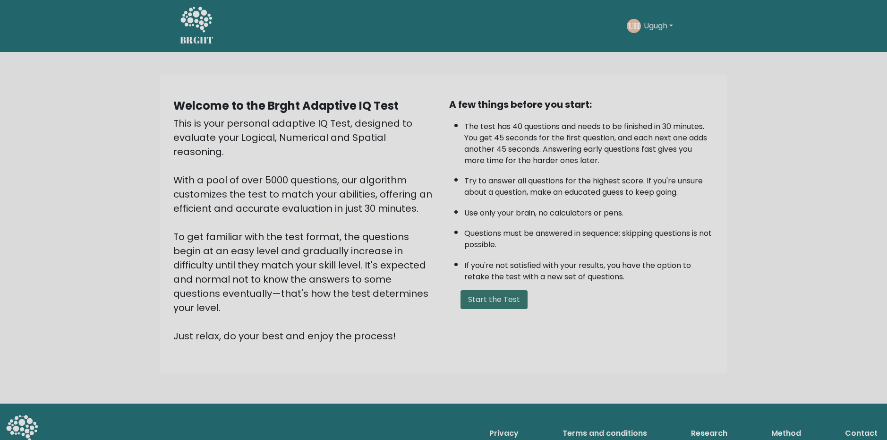
click at [494, 306] on button "Start the Test" at bounding box center [494, 299] width 67 height 19
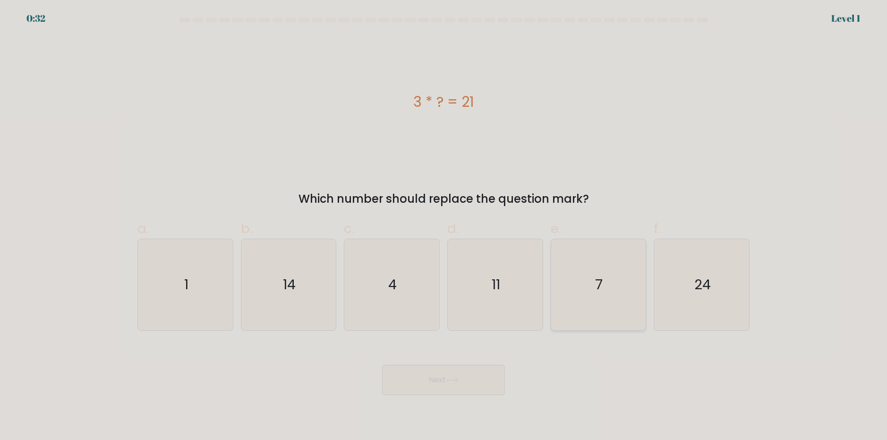
click at [578, 303] on icon "7" at bounding box center [598, 284] width 91 height 91
click at [444, 226] on input "e. 7" at bounding box center [444, 223] width 0 height 6
radio input "true"
click at [467, 378] on button "Next" at bounding box center [443, 380] width 123 height 30
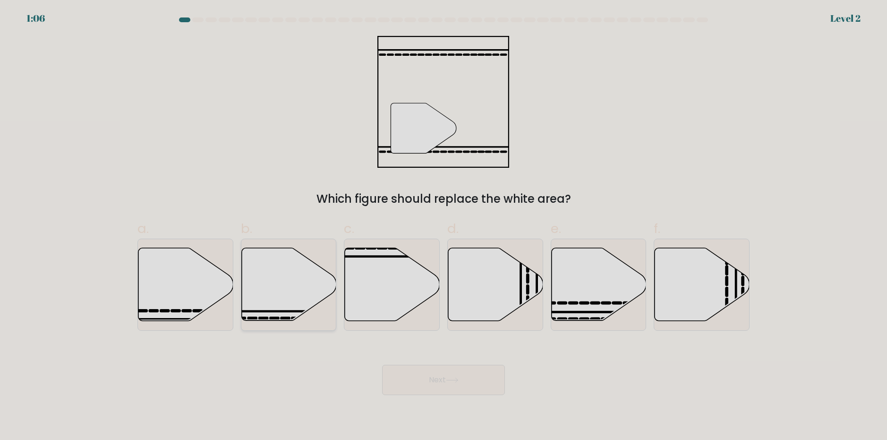
click at [306, 303] on icon at bounding box center [288, 284] width 95 height 73
click at [444, 226] on input "b." at bounding box center [444, 223] width 0 height 6
radio input "true"
click at [420, 381] on button "Next" at bounding box center [443, 380] width 123 height 30
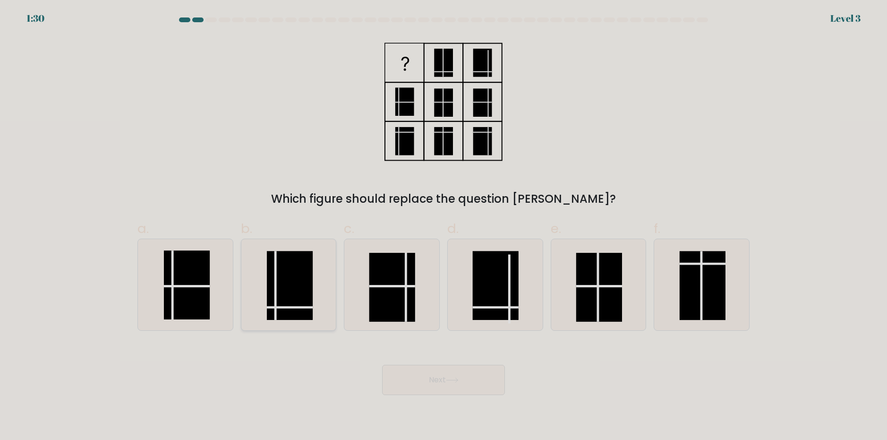
click at [301, 299] on rect at bounding box center [290, 285] width 46 height 69
click at [444, 226] on input "b." at bounding box center [444, 223] width 0 height 6
radio input "true"
click at [415, 375] on button "Next" at bounding box center [443, 380] width 123 height 30
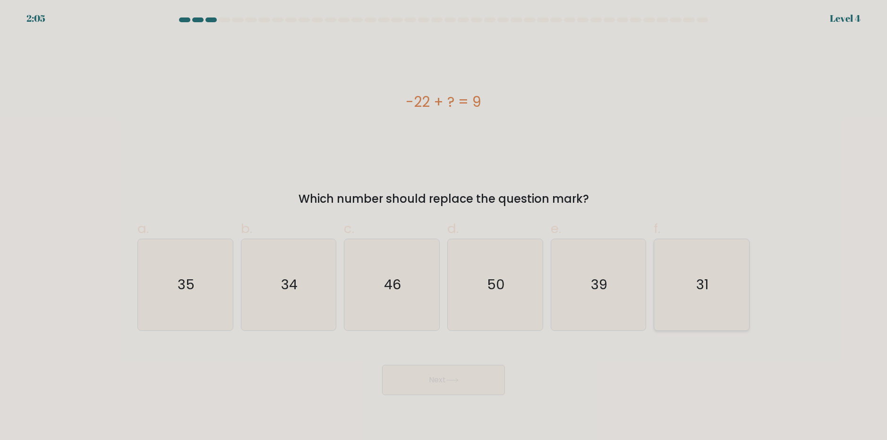
click at [694, 305] on icon "31" at bounding box center [701, 284] width 91 height 91
click at [444, 226] on input "f. 31" at bounding box center [444, 223] width 0 height 6
radio input "true"
click at [456, 388] on button "Next" at bounding box center [443, 380] width 123 height 30
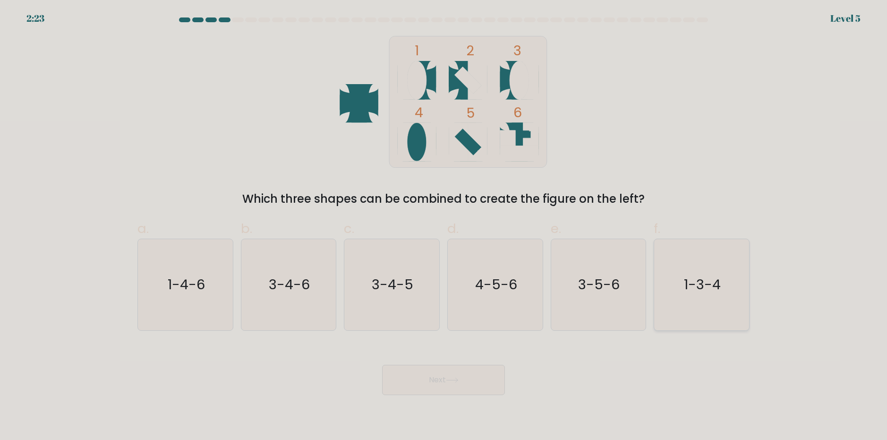
click at [703, 279] on text "1-3-4" at bounding box center [702, 284] width 37 height 19
click at [444, 226] on input "f. 1-3-4" at bounding box center [444, 223] width 0 height 6
radio input "true"
click at [414, 381] on button "Next" at bounding box center [443, 380] width 123 height 30
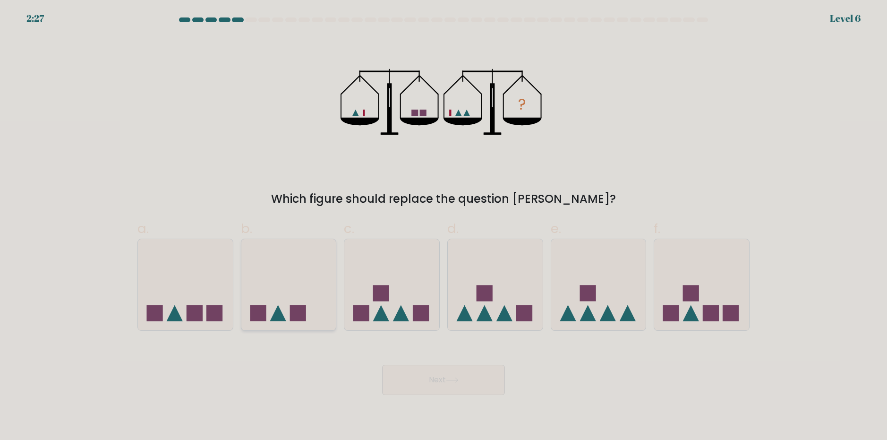
click at [272, 317] on icon at bounding box center [288, 284] width 95 height 78
click at [444, 226] on input "b." at bounding box center [444, 223] width 0 height 6
radio input "true"
click at [426, 383] on button "Next" at bounding box center [443, 380] width 123 height 30
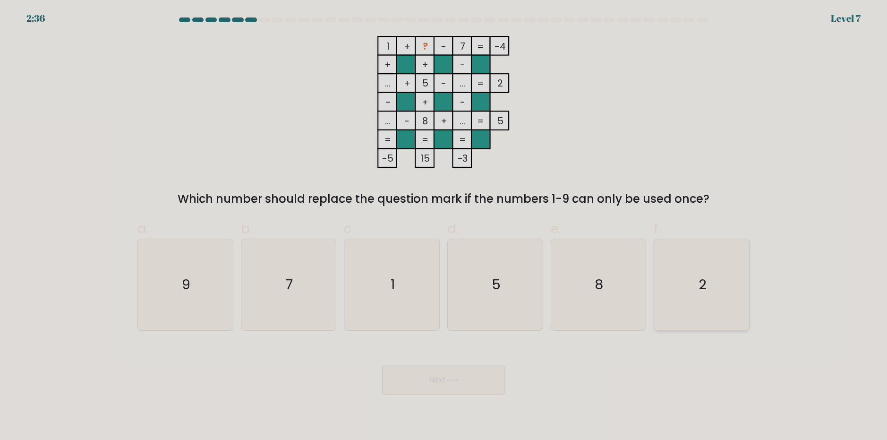
click at [690, 297] on icon "2" at bounding box center [701, 284] width 91 height 91
click at [444, 226] on input "f. 2" at bounding box center [444, 223] width 0 height 6
radio input "true"
click at [441, 385] on button "Next" at bounding box center [443, 380] width 123 height 30
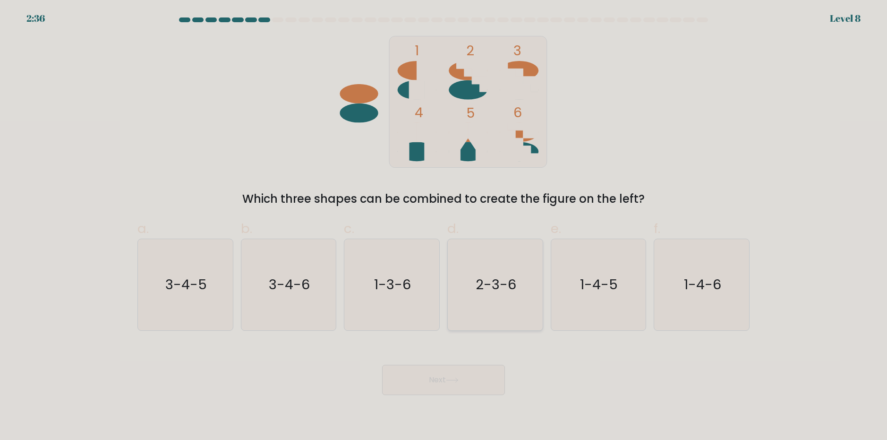
click at [496, 309] on icon "2-3-6" at bounding box center [495, 284] width 91 height 91
click at [444, 226] on input "d. 2-3-6" at bounding box center [444, 223] width 0 height 6
radio input "true"
click at [458, 389] on button "Next" at bounding box center [443, 380] width 123 height 30
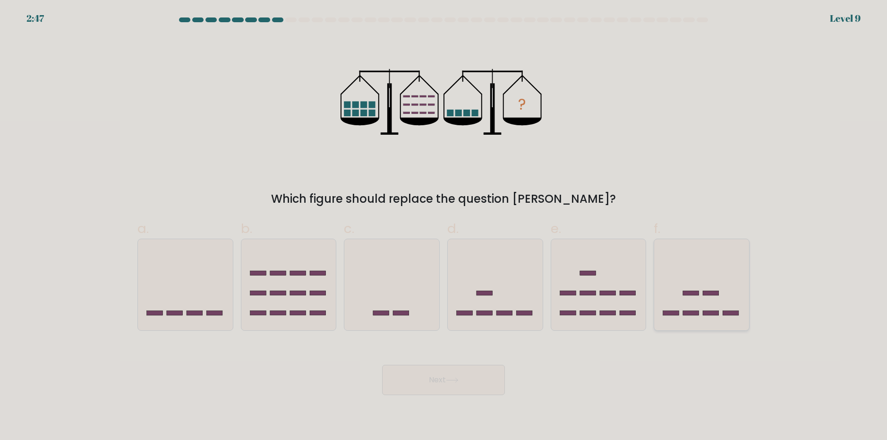
click at [735, 296] on icon at bounding box center [701, 284] width 95 height 78
click at [444, 226] on input "f." at bounding box center [444, 223] width 0 height 6
radio input "true"
click at [478, 387] on button "Next" at bounding box center [443, 380] width 123 height 30
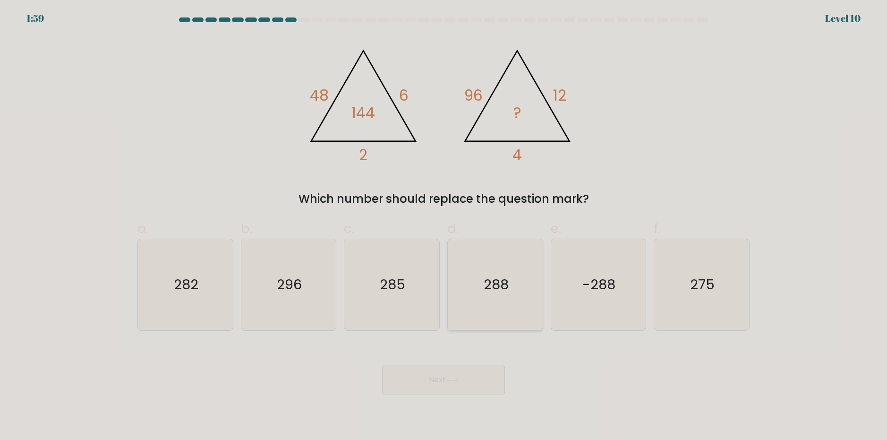
drag, startPoint x: 517, startPoint y: 268, endPoint x: 497, endPoint y: 300, distance: 37.6
click at [517, 269] on icon "288" at bounding box center [495, 284] width 91 height 91
click at [444, 226] on input "d. 288" at bounding box center [444, 223] width 0 height 6
radio input "true"
click at [460, 383] on button "Next" at bounding box center [443, 380] width 123 height 30
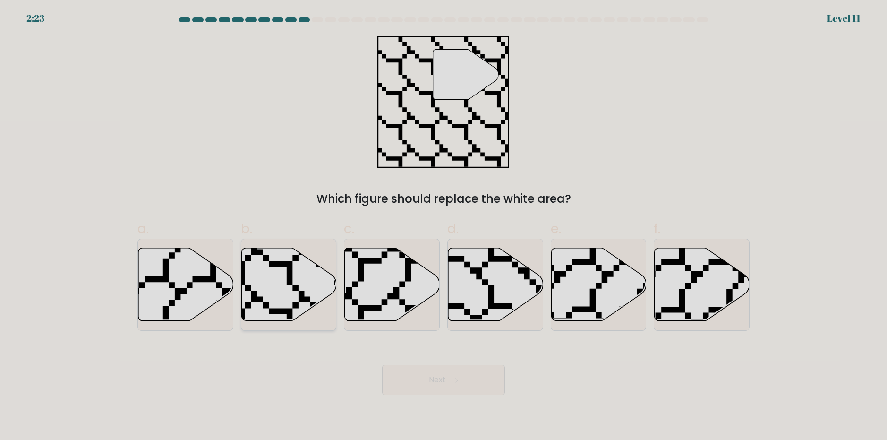
click at [311, 289] on icon at bounding box center [288, 284] width 95 height 73
click at [444, 226] on input "b." at bounding box center [444, 223] width 0 height 6
radio input "true"
click at [449, 376] on button "Next" at bounding box center [443, 380] width 123 height 30
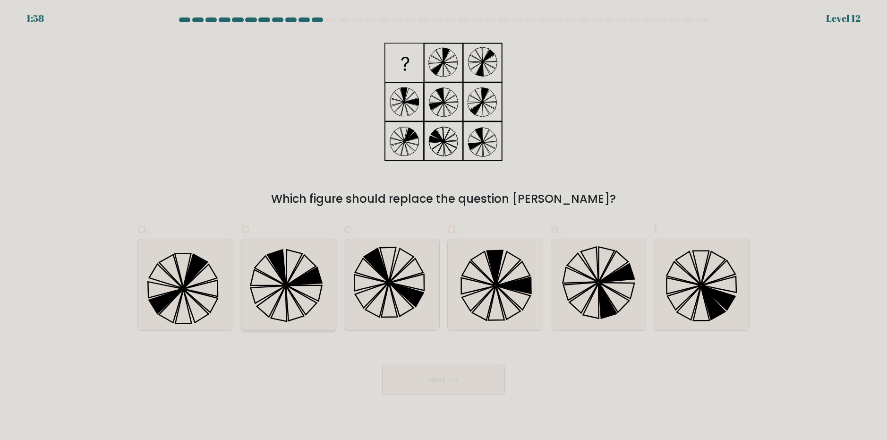
click at [294, 275] on icon at bounding box center [288, 284] width 91 height 91
click at [444, 226] on input "b." at bounding box center [444, 223] width 0 height 6
radio input "true"
click at [431, 367] on button "Next" at bounding box center [443, 380] width 123 height 30
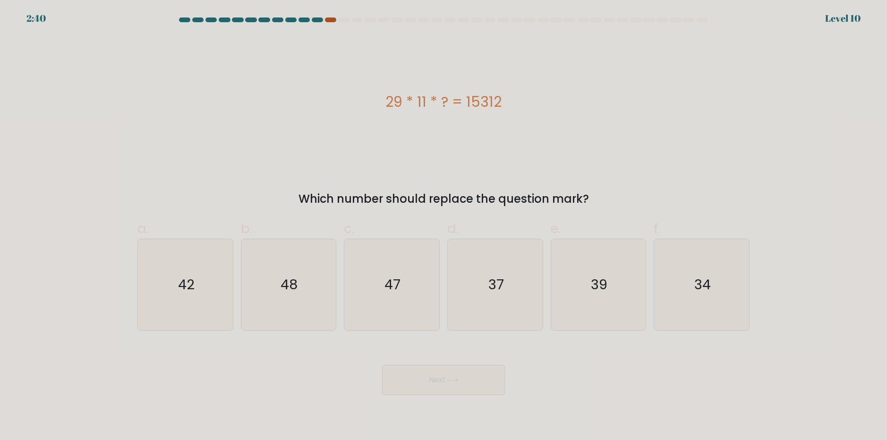
click at [332, 20] on div at bounding box center [330, 19] width 11 height 5
click at [693, 310] on icon "34" at bounding box center [701, 284] width 91 height 91
click at [444, 226] on input "f. 34" at bounding box center [444, 223] width 0 height 6
radio input "true"
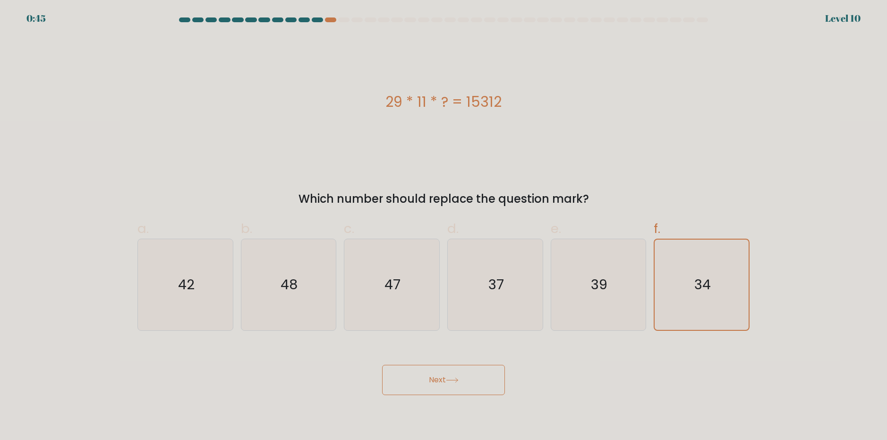
click at [431, 385] on button "Next" at bounding box center [443, 380] width 123 height 30
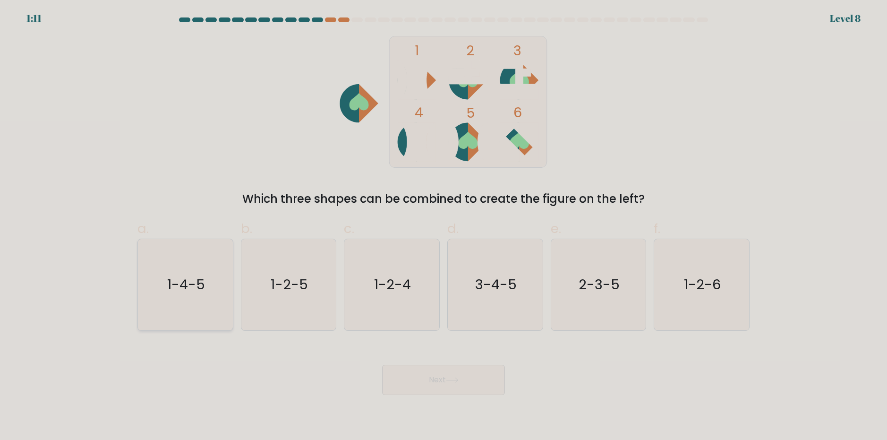
click at [212, 302] on icon "1-4-5" at bounding box center [185, 284] width 91 height 91
click at [444, 226] on input "a. 1-4-5" at bounding box center [444, 223] width 0 height 6
radio input "true"
click at [486, 382] on button "Next" at bounding box center [443, 380] width 123 height 30
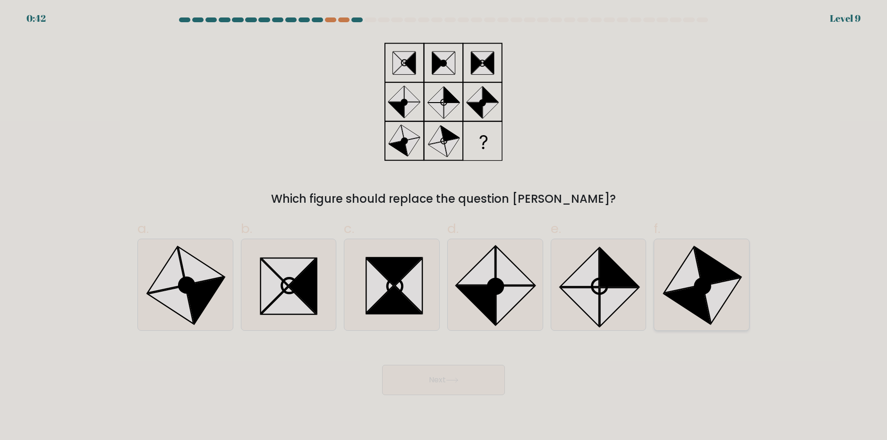
click at [709, 300] on icon at bounding box center [722, 300] width 38 height 46
click at [444, 226] on input "f." at bounding box center [444, 223] width 0 height 6
radio input "true"
click at [420, 380] on button "Next" at bounding box center [443, 380] width 123 height 30
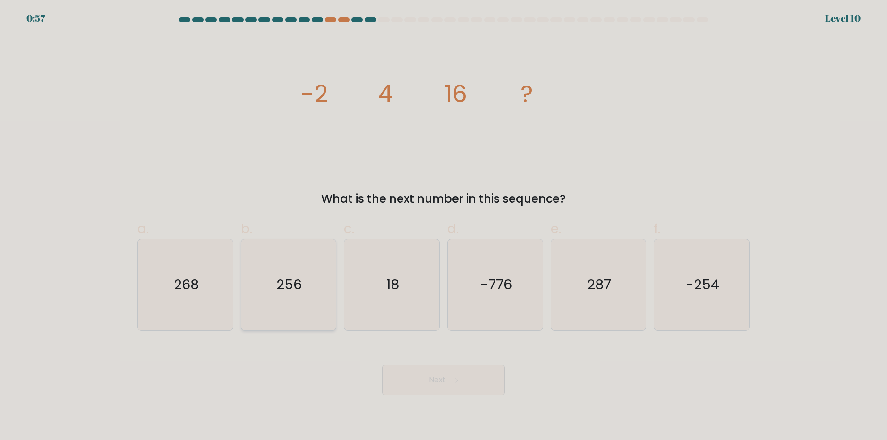
click at [309, 304] on icon "256" at bounding box center [288, 284] width 91 height 91
click at [444, 226] on input "b. 256" at bounding box center [444, 223] width 0 height 6
radio input "true"
click at [454, 367] on button "Next" at bounding box center [443, 380] width 123 height 30
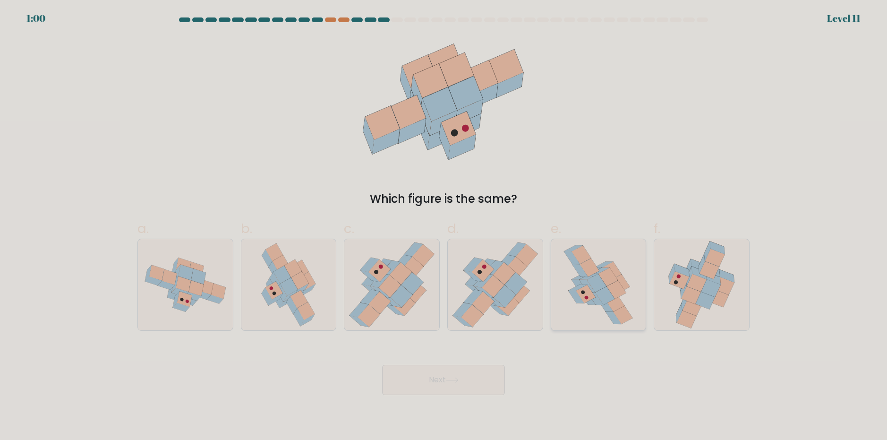
click at [624, 316] on icon at bounding box center [622, 314] width 19 height 18
click at [444, 226] on input "e." at bounding box center [444, 223] width 0 height 6
radio input "true"
click at [423, 379] on button "Next" at bounding box center [443, 380] width 123 height 30
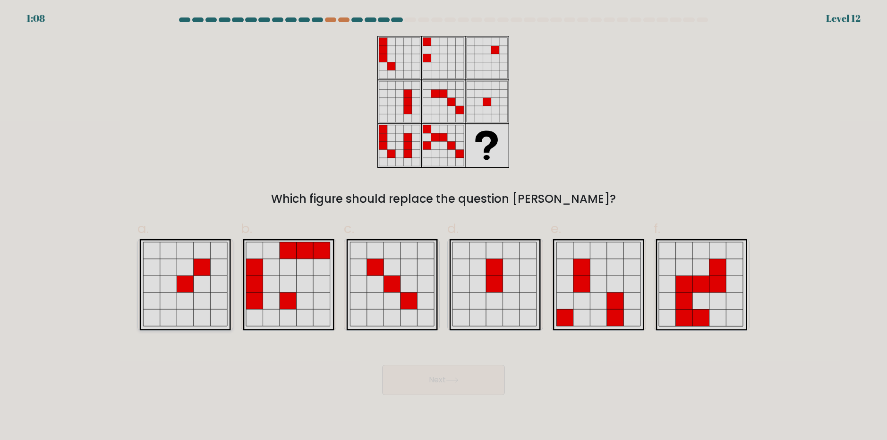
click at [196, 294] on icon at bounding box center [202, 300] width 17 height 17
click at [444, 226] on input "a." at bounding box center [444, 223] width 0 height 6
radio input "true"
click at [484, 381] on button "Next" at bounding box center [443, 380] width 123 height 30
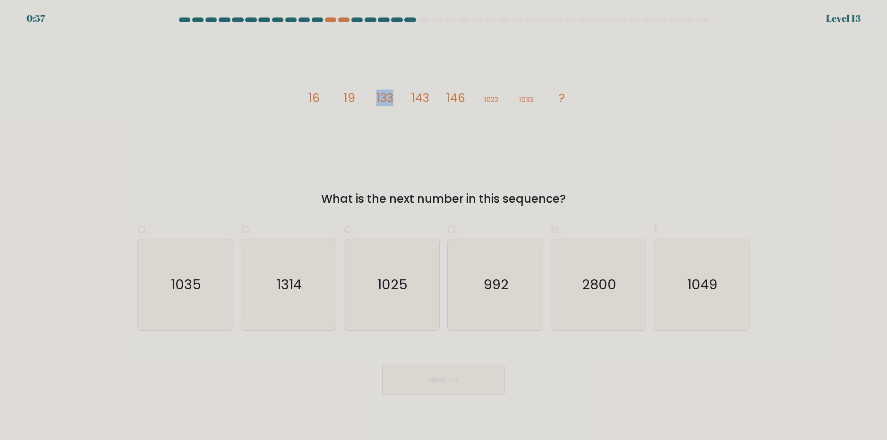
drag, startPoint x: 392, startPoint y: 99, endPoint x: 409, endPoint y: 97, distance: 16.6
click at [402, 98] on icon "image/svg+xml 16 19 133 143 146 1022 1032 ?" at bounding box center [443, 102] width 283 height 132
click at [427, 122] on icon "image/svg+xml 16 19 133 143 146 1022 1032 ?" at bounding box center [443, 102] width 283 height 132
click at [208, 295] on icon "1035" at bounding box center [185, 284] width 91 height 91
click at [444, 226] on input "a. 1035" at bounding box center [444, 223] width 0 height 6
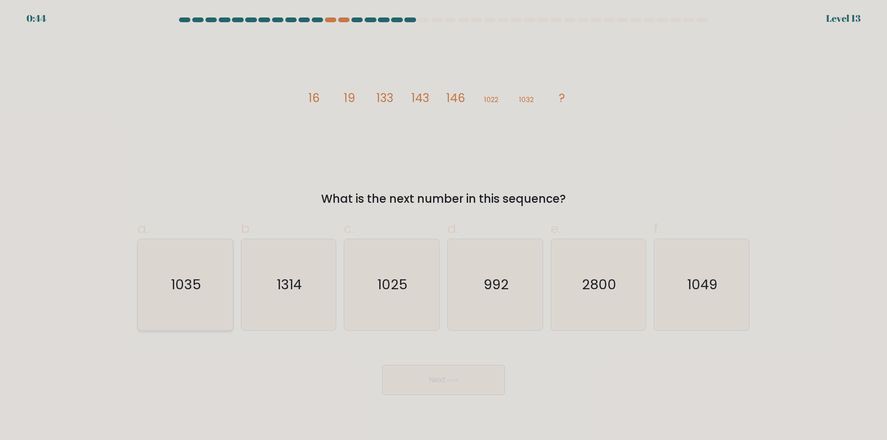
radio input "true"
click at [452, 380] on icon at bounding box center [452, 379] width 13 height 5
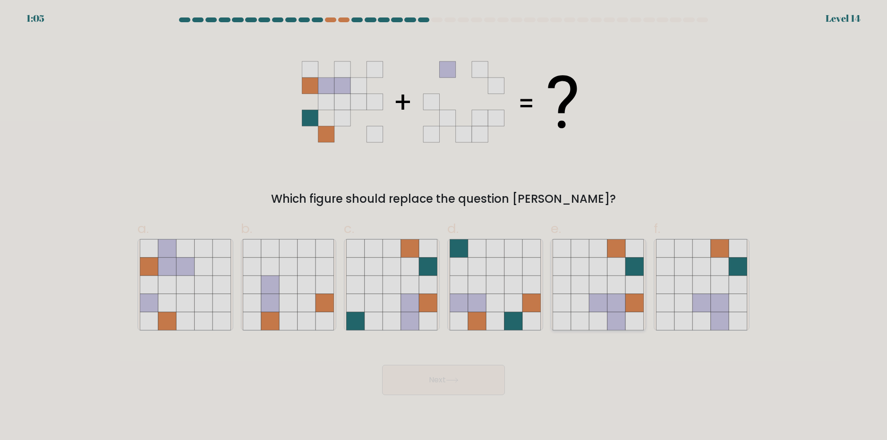
click at [632, 312] on icon at bounding box center [635, 321] width 18 height 18
click at [444, 226] on input "e." at bounding box center [444, 223] width 0 height 6
radio input "true"
click at [488, 381] on button "Next" at bounding box center [443, 380] width 123 height 30
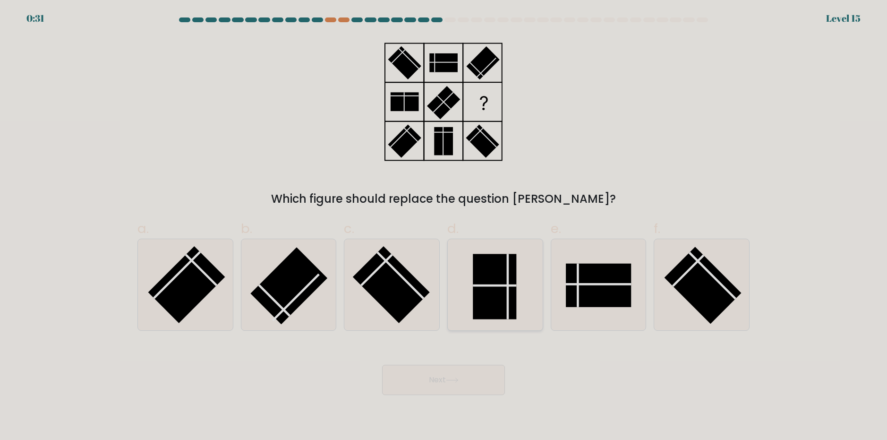
click at [508, 314] on line at bounding box center [508, 286] width 0 height 65
click at [444, 226] on input "d." at bounding box center [444, 223] width 0 height 6
radio input "true"
click at [482, 381] on button "Next" at bounding box center [443, 380] width 123 height 30
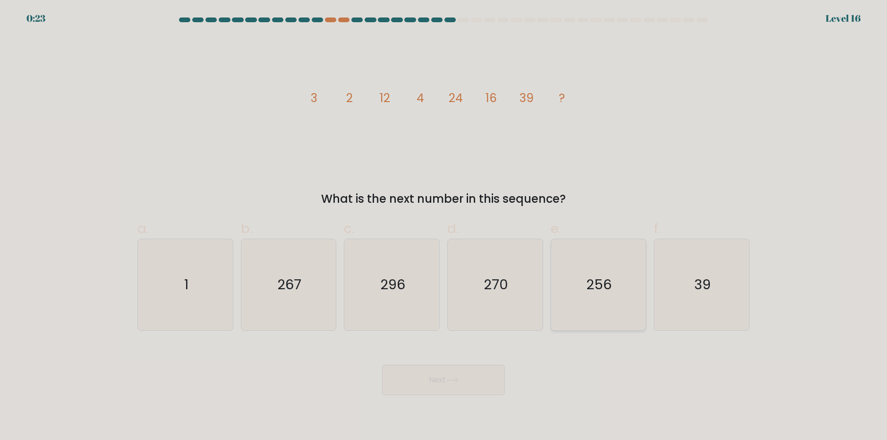
click at [560, 319] on icon "256" at bounding box center [598, 284] width 91 height 91
click at [444, 226] on input "e. 256" at bounding box center [444, 223] width 0 height 6
radio input "true"
click at [498, 379] on button "Next" at bounding box center [443, 380] width 123 height 30
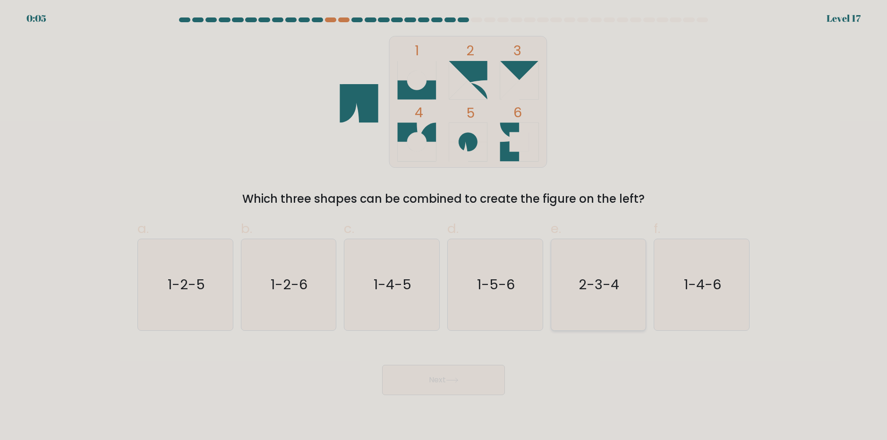
click at [583, 286] on text "2-3-4" at bounding box center [599, 284] width 41 height 19
click at [444, 226] on input "e. 2-3-4" at bounding box center [444, 223] width 0 height 6
radio input "true"
click at [464, 381] on button "Next" at bounding box center [443, 380] width 123 height 30
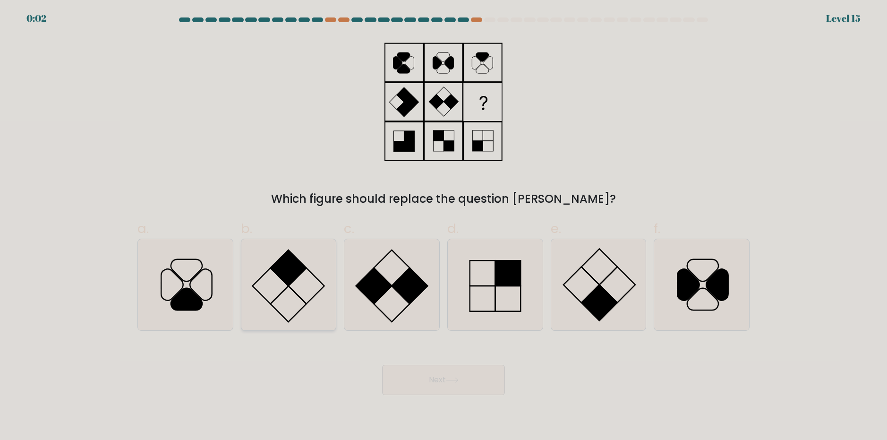
click at [262, 299] on icon at bounding box center [288, 284] width 91 height 91
click at [444, 226] on input "b." at bounding box center [444, 223] width 0 height 6
radio input "true"
click at [401, 351] on div "Next" at bounding box center [444, 368] width 624 height 53
click at [418, 375] on button "Next" at bounding box center [443, 380] width 123 height 30
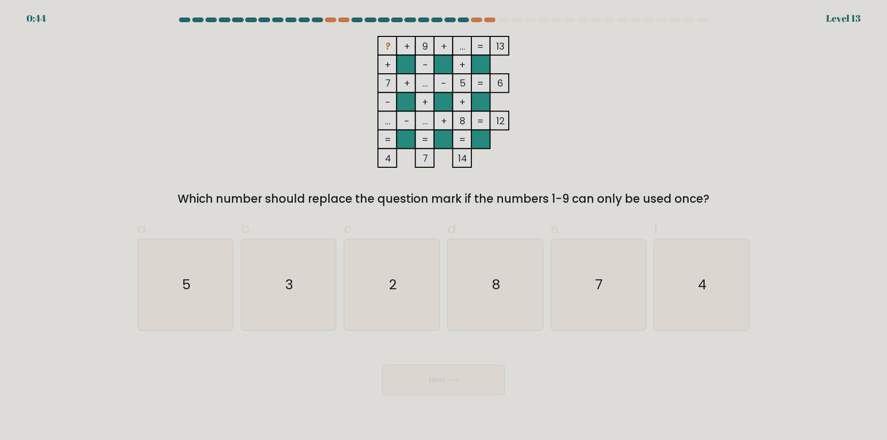
click at [458, 129] on rect at bounding box center [462, 120] width 19 height 19
click at [399, 302] on icon "2" at bounding box center [391, 284] width 91 height 91
click at [444, 226] on input "c. 2" at bounding box center [444, 223] width 0 height 6
radio input "true"
click at [422, 375] on button "Next" at bounding box center [443, 380] width 123 height 30
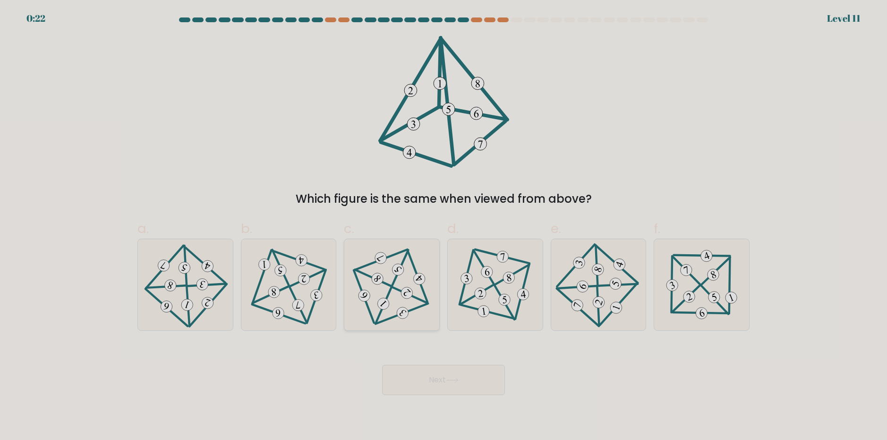
click at [418, 284] on 708 at bounding box center [419, 279] width 16 height 16
click at [444, 226] on input "c." at bounding box center [444, 223] width 0 height 6
radio input "true"
click at [432, 374] on button "Next" at bounding box center [443, 380] width 123 height 30
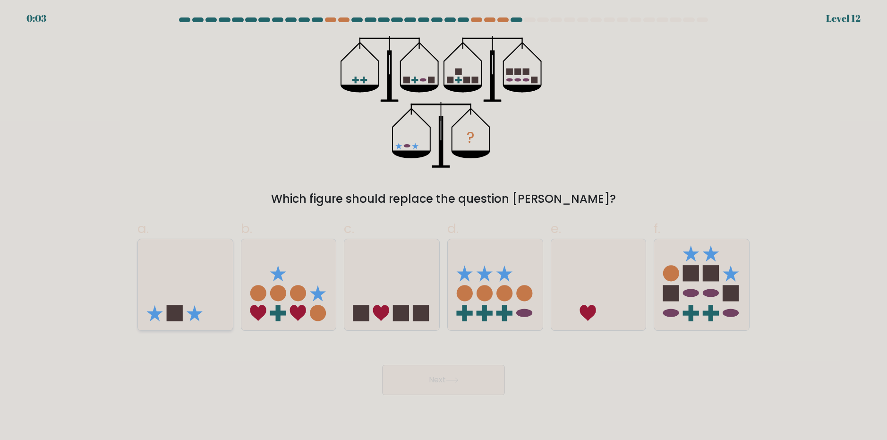
click at [214, 290] on icon at bounding box center [185, 284] width 95 height 78
click at [444, 226] on input "a." at bounding box center [444, 223] width 0 height 6
radio input "true"
click at [482, 386] on button "Next" at bounding box center [443, 380] width 123 height 30
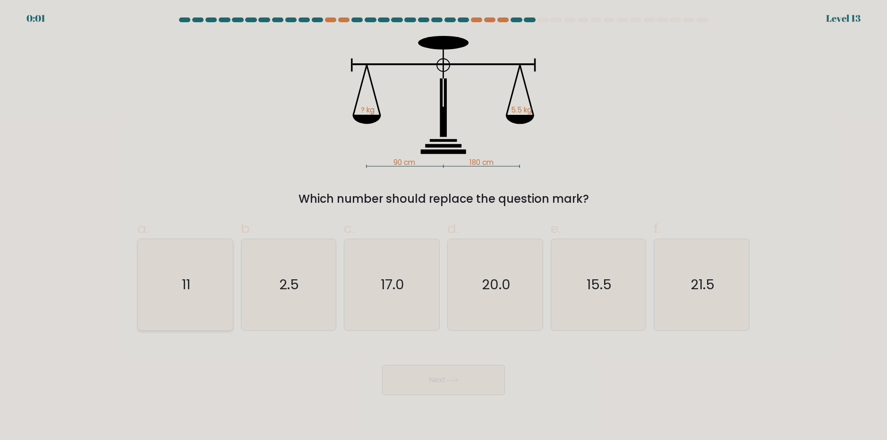
click at [211, 289] on icon "11" at bounding box center [185, 284] width 91 height 91
click at [444, 226] on input "a. 11" at bounding box center [444, 223] width 0 height 6
radio input "true"
click at [441, 379] on div "Next" at bounding box center [444, 368] width 624 height 53
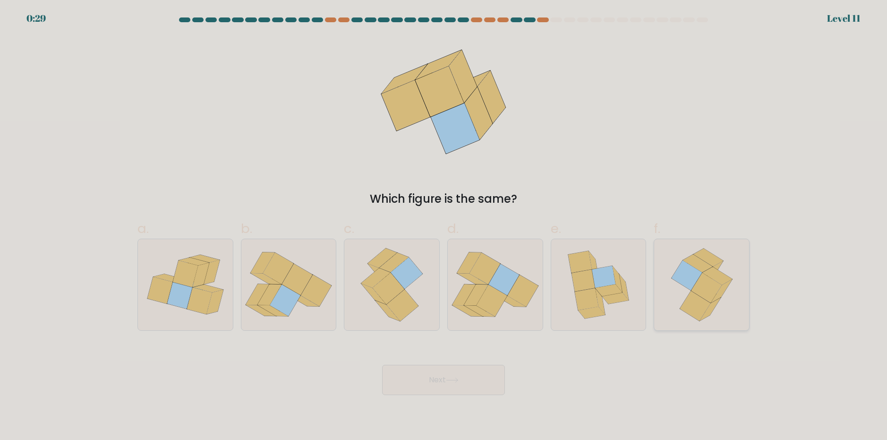
click at [704, 300] on icon at bounding box center [695, 306] width 31 height 30
click at [444, 226] on input "f." at bounding box center [444, 223] width 0 height 6
radio input "true"
click at [492, 386] on button "Next" at bounding box center [443, 380] width 123 height 30
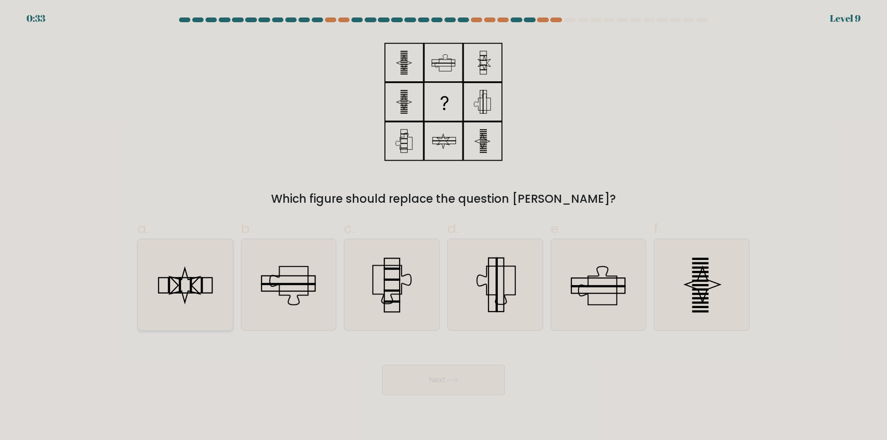
click at [183, 307] on icon at bounding box center [185, 284] width 91 height 91
click at [444, 226] on input "a." at bounding box center [444, 223] width 0 height 6
radio input "true"
click at [455, 374] on button "Next" at bounding box center [443, 380] width 123 height 30
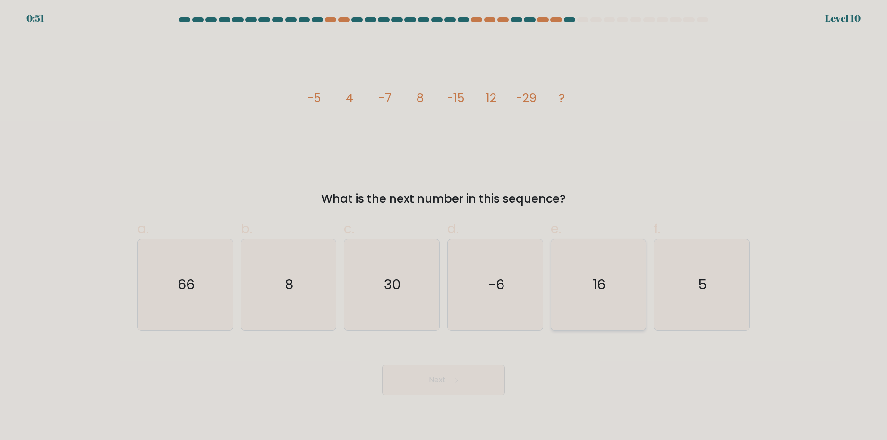
click at [586, 275] on icon "16" at bounding box center [598, 284] width 91 height 91
click at [444, 226] on input "e. 16" at bounding box center [444, 223] width 0 height 6
radio input "true"
click at [438, 375] on button "Next" at bounding box center [443, 380] width 123 height 30
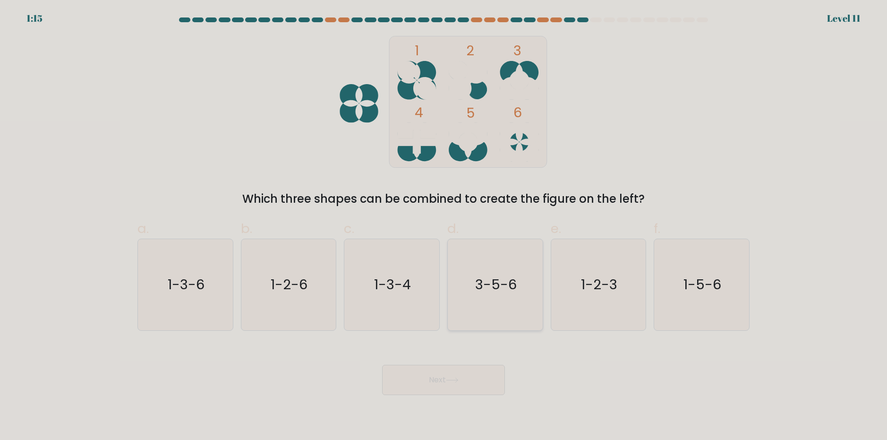
click at [513, 304] on icon "3-5-6" at bounding box center [495, 284] width 91 height 91
click at [444, 226] on input "d. 3-5-6" at bounding box center [444, 223] width 0 height 6
radio input "true"
click at [461, 385] on button "Next" at bounding box center [443, 380] width 123 height 30
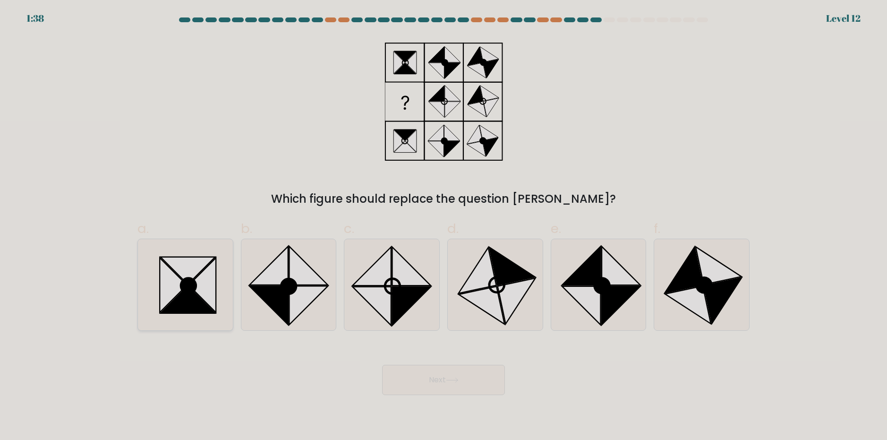
click at [217, 287] on icon at bounding box center [185, 284] width 91 height 91
click at [444, 226] on input "a." at bounding box center [444, 223] width 0 height 6
radio input "true"
click at [453, 389] on button "Next" at bounding box center [443, 380] width 123 height 30
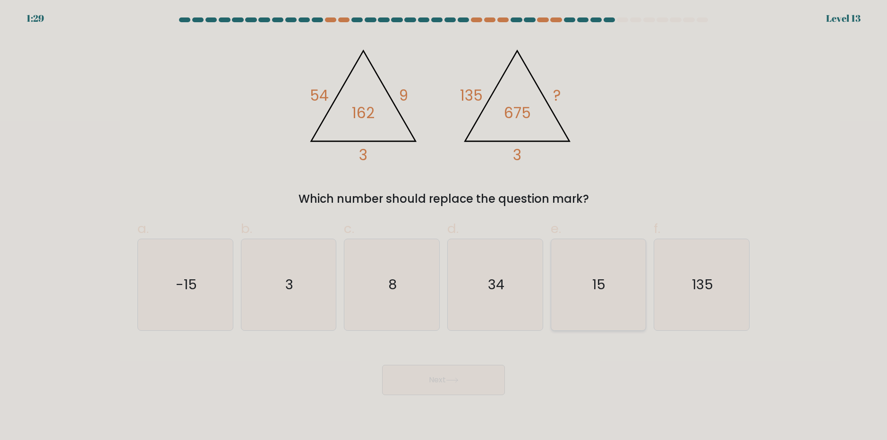
click at [612, 293] on icon "15" at bounding box center [598, 284] width 91 height 91
click at [444, 226] on input "e. 15" at bounding box center [444, 223] width 0 height 6
radio input "true"
click at [462, 382] on button "Next" at bounding box center [443, 380] width 123 height 30
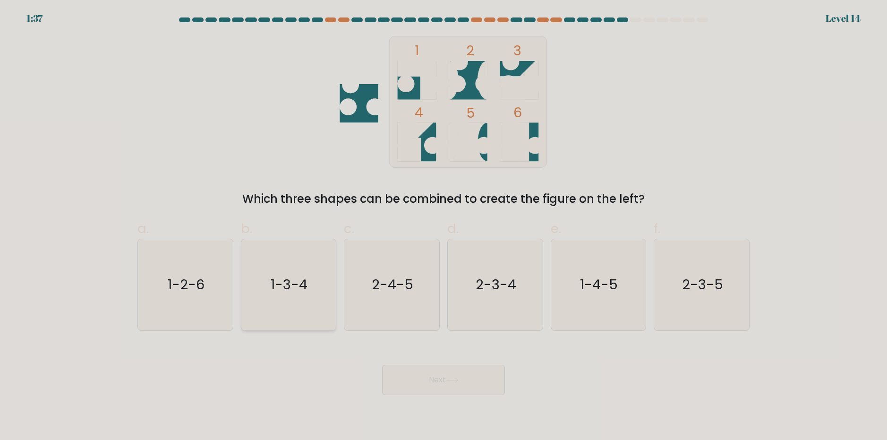
click at [280, 272] on icon "1-3-4" at bounding box center [288, 284] width 91 height 91
click at [444, 226] on input "b. 1-3-4" at bounding box center [444, 223] width 0 height 6
radio input "true"
click at [451, 384] on button "Next" at bounding box center [443, 380] width 123 height 30
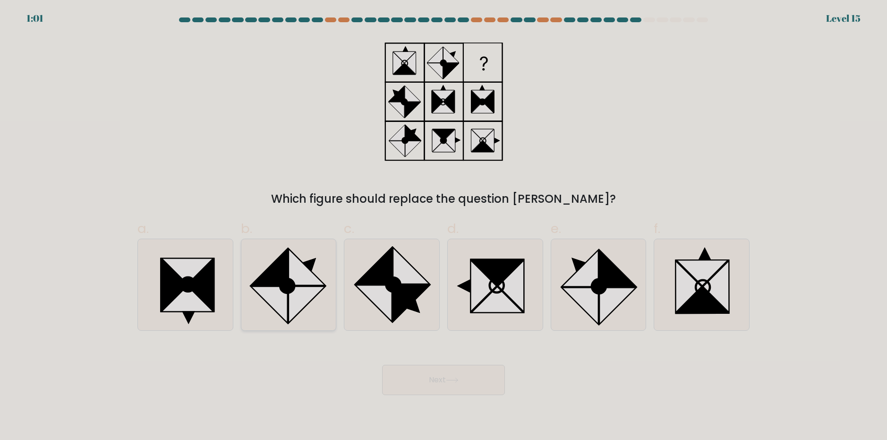
click at [305, 291] on icon at bounding box center [307, 304] width 36 height 36
click at [444, 226] on input "b." at bounding box center [444, 223] width 0 height 6
radio input "true"
click at [427, 375] on button "Next" at bounding box center [443, 380] width 123 height 30
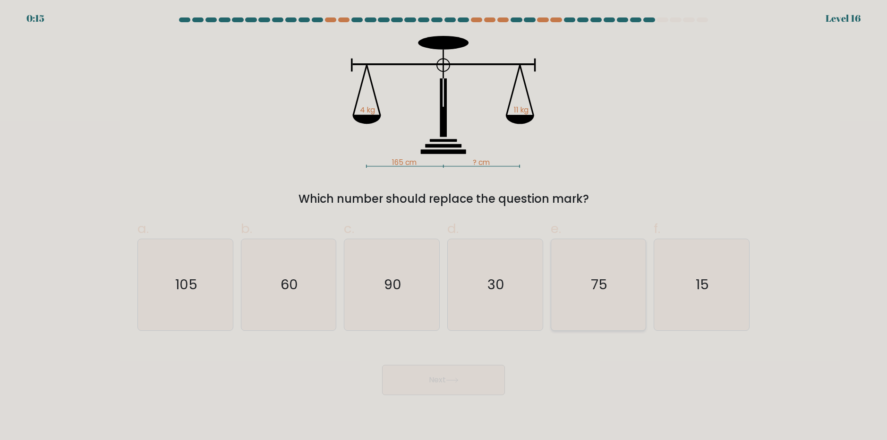
click at [580, 312] on icon "75" at bounding box center [598, 284] width 91 height 91
click at [444, 226] on input "e. 75" at bounding box center [444, 223] width 0 height 6
radio input "true"
click at [452, 385] on button "Next" at bounding box center [443, 380] width 123 height 30
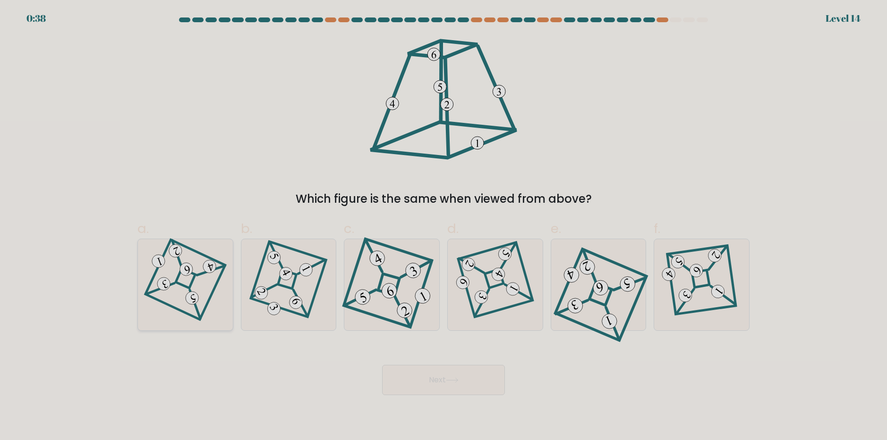
click at [209, 307] on icon at bounding box center [185, 284] width 63 height 73
click at [444, 226] on input "a." at bounding box center [444, 223] width 0 height 6
radio input "true"
click at [421, 380] on button "Next" at bounding box center [443, 380] width 123 height 30
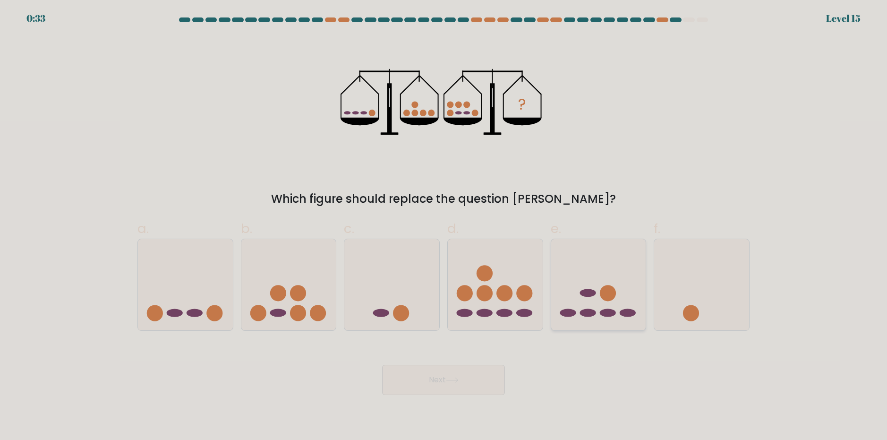
click at [584, 322] on icon at bounding box center [598, 284] width 95 height 78
click at [444, 226] on input "e." at bounding box center [444, 223] width 0 height 6
radio input "true"
click at [472, 379] on button "Next" at bounding box center [443, 380] width 123 height 30
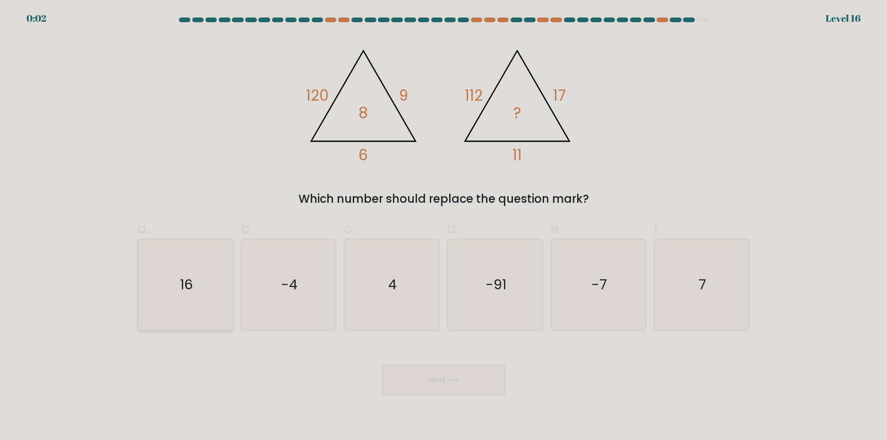
click at [181, 274] on icon "16" at bounding box center [185, 284] width 91 height 91
click at [444, 226] on input "a. 16" at bounding box center [444, 223] width 0 height 6
radio input "true"
click at [500, 391] on button "Next" at bounding box center [443, 380] width 123 height 30
click at [495, 387] on button "Next" at bounding box center [443, 380] width 123 height 30
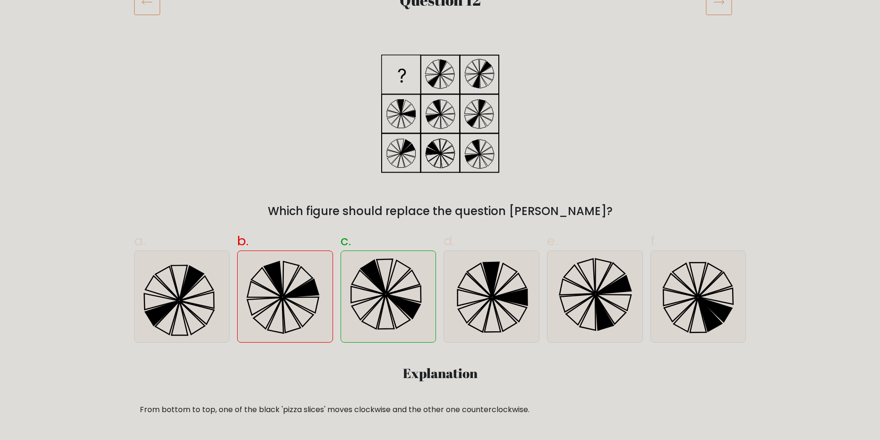
scroll to position [142, 0]
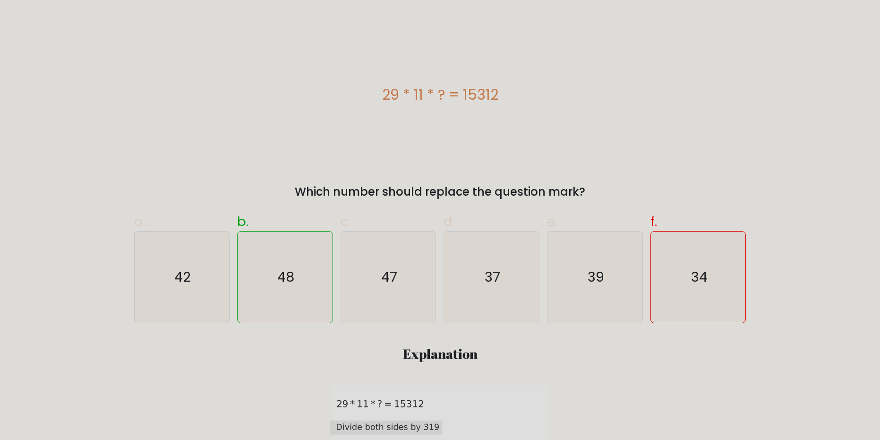
scroll to position [189, 0]
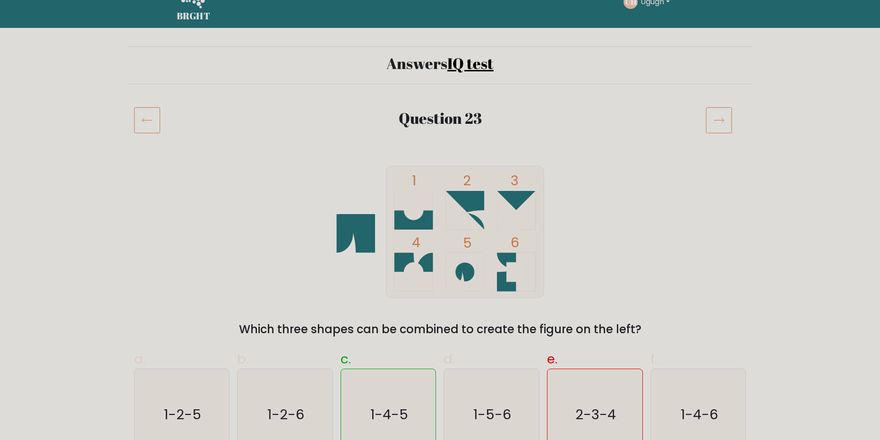
scroll to position [94, 0]
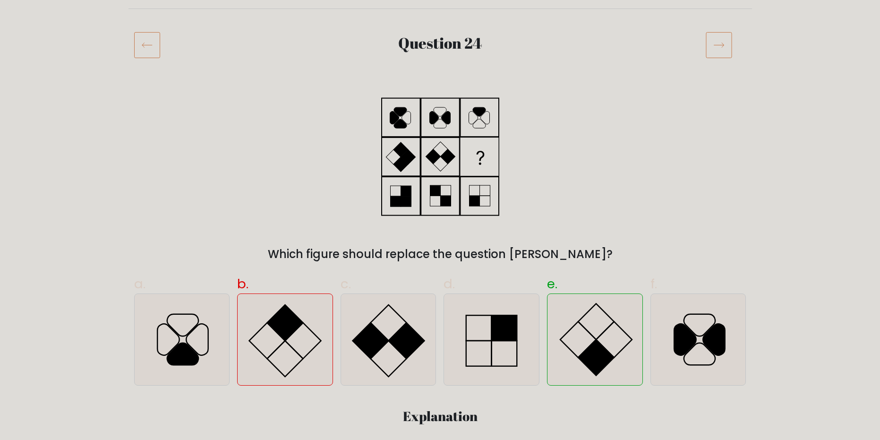
scroll to position [142, 0]
